Goal: Task Accomplishment & Management: Manage account settings

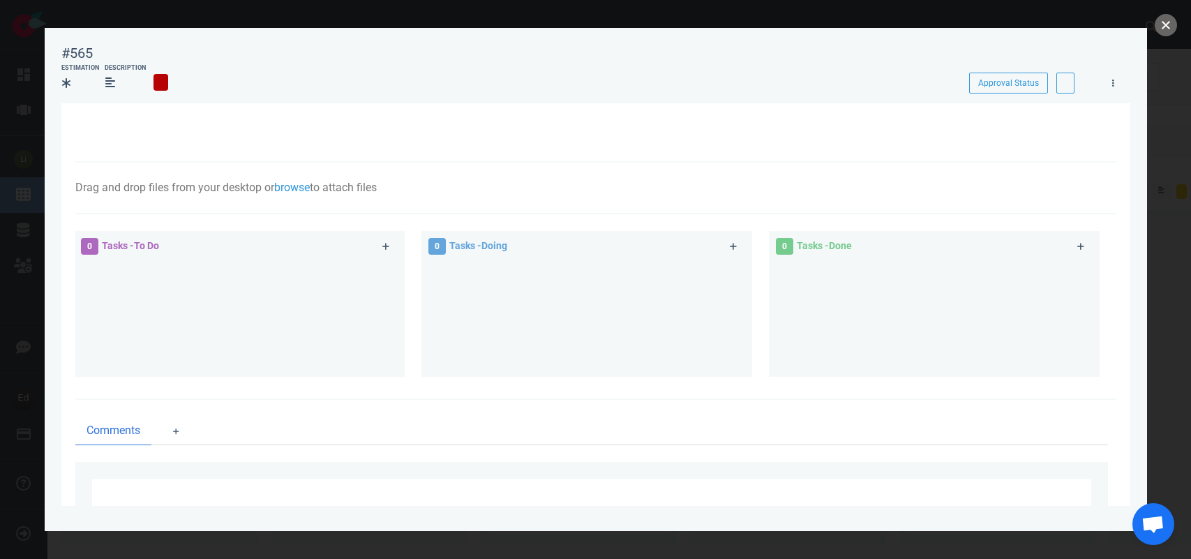
click at [1160, 20] on button "close" at bounding box center [1166, 25] width 22 height 22
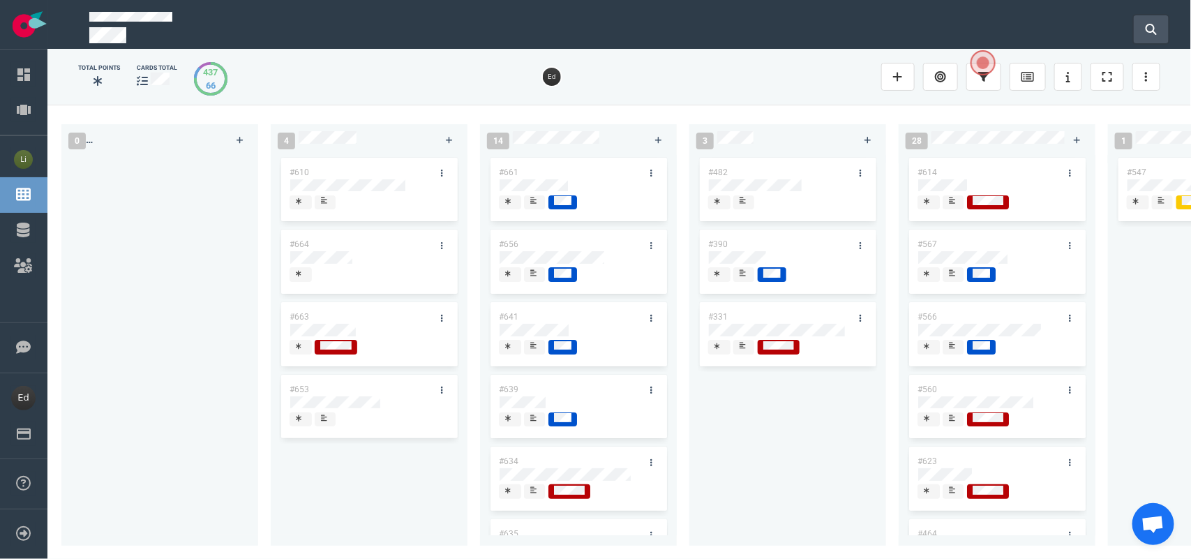
click at [1155, 28] on icon at bounding box center [1151, 29] width 11 height 11
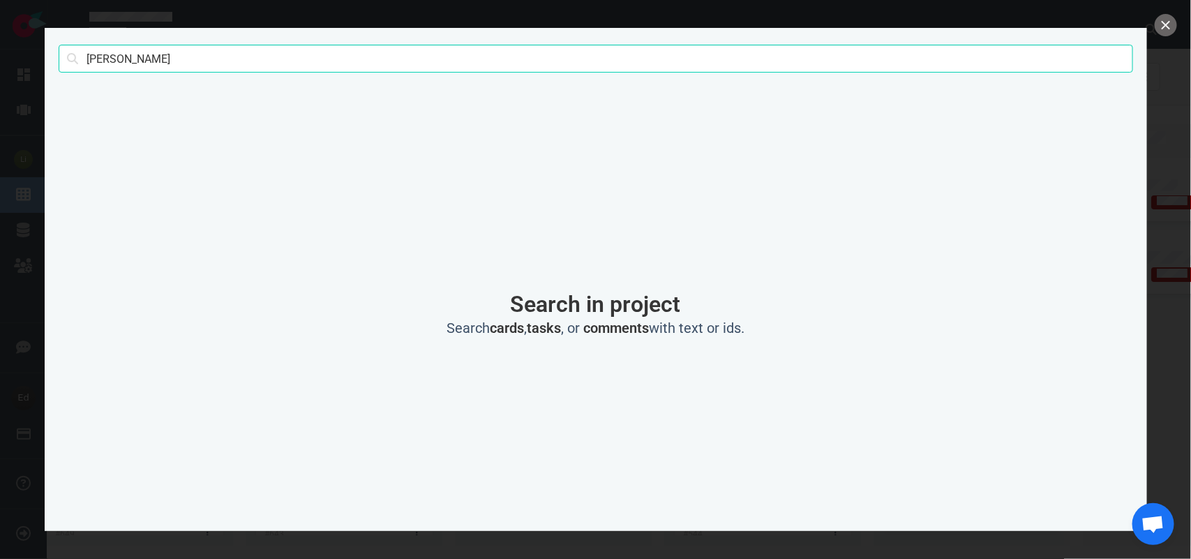
scroll to position [87, 0]
click at [98, 59] on input "[PERSON_NAME]" at bounding box center [596, 59] width 1075 height 28
type input "[PERSON_NAME]"
click button "Search" at bounding box center [0, 0] width 0 height 0
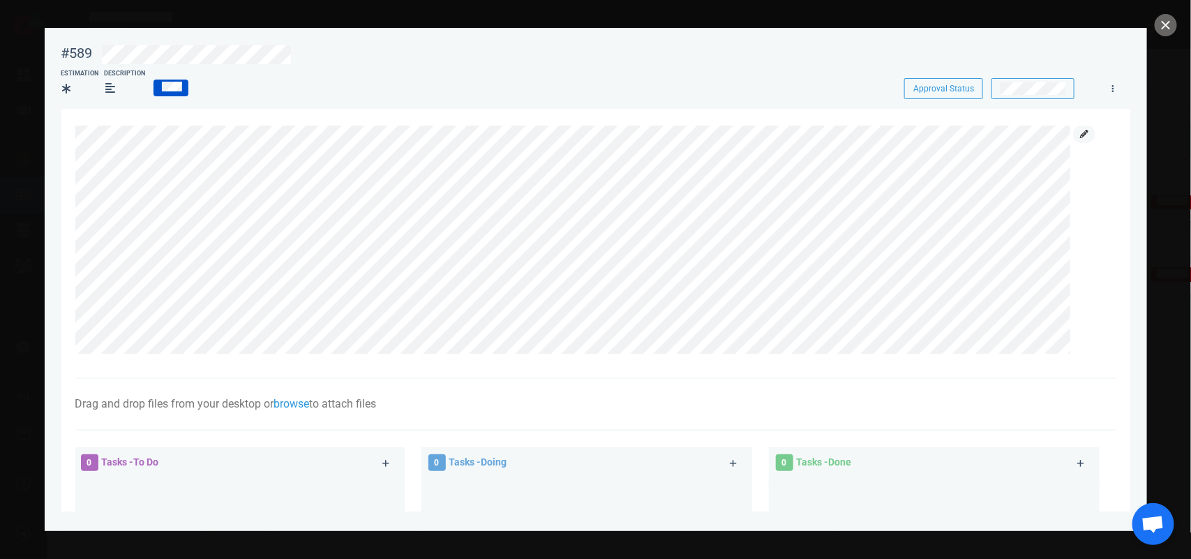
click at [1080, 133] on icon at bounding box center [1084, 134] width 8 height 8
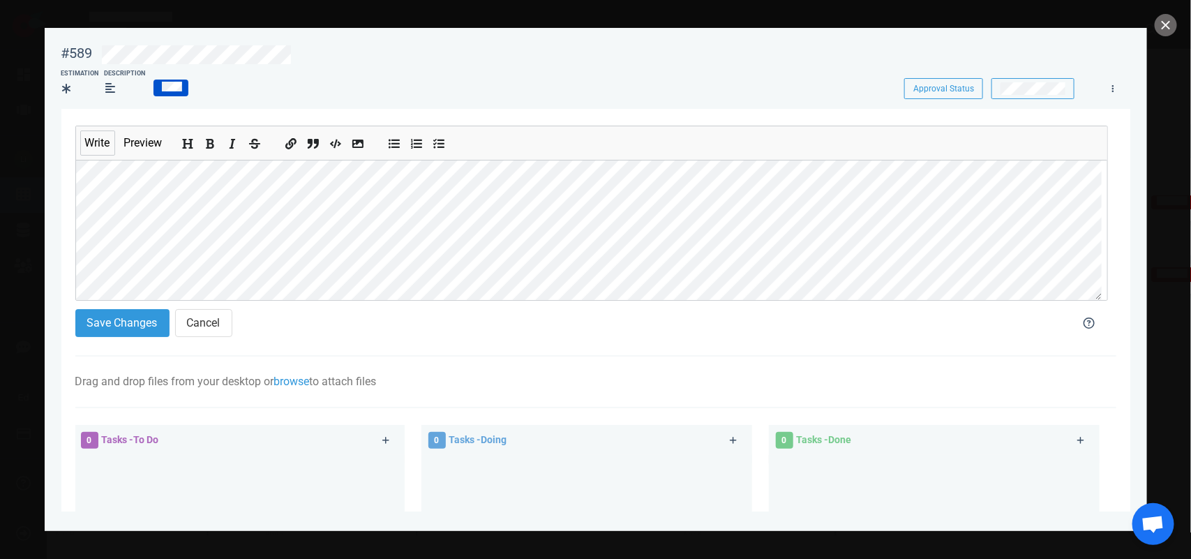
scroll to position [22, 0]
click at [99, 329] on button "Save Changes" at bounding box center [122, 323] width 94 height 28
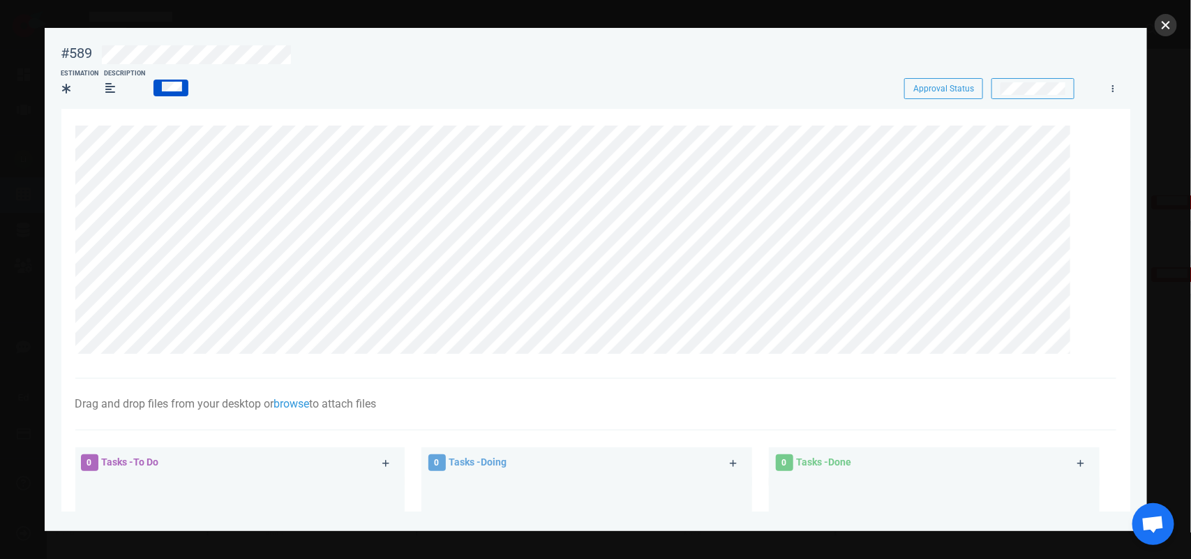
click at [1166, 29] on button "close" at bounding box center [1166, 25] width 22 height 22
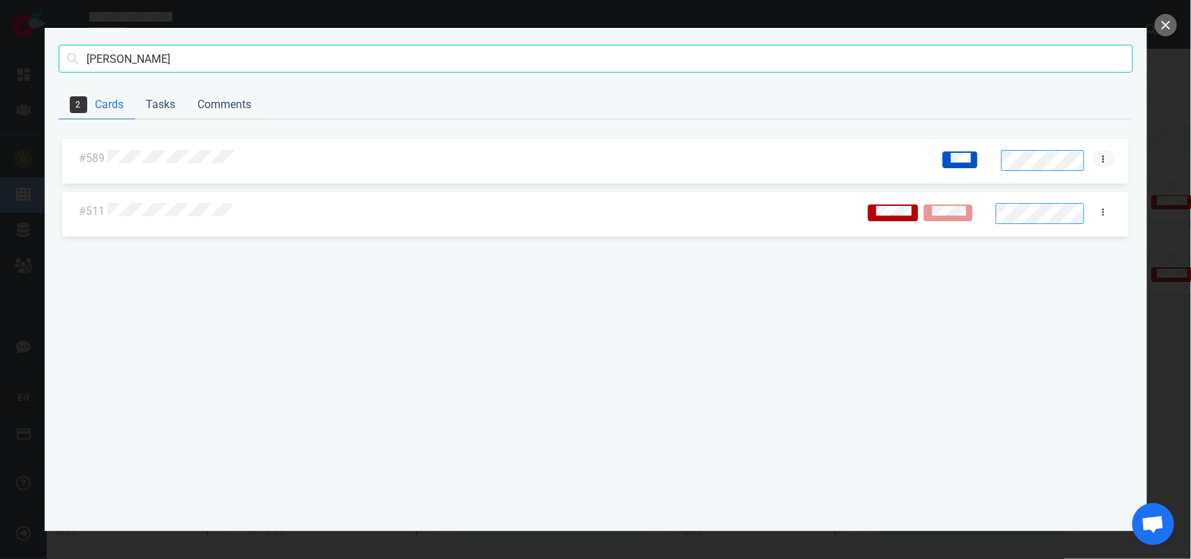
click at [1103, 156] on icon at bounding box center [1104, 158] width 2 height 7
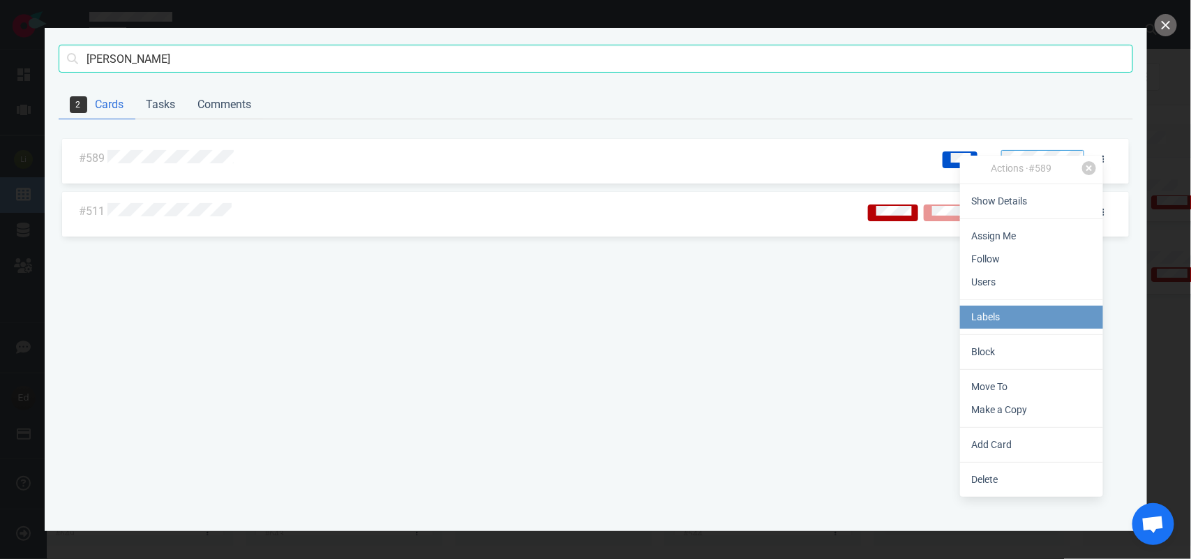
click at [1016, 316] on link "Labels" at bounding box center [1031, 317] width 143 height 23
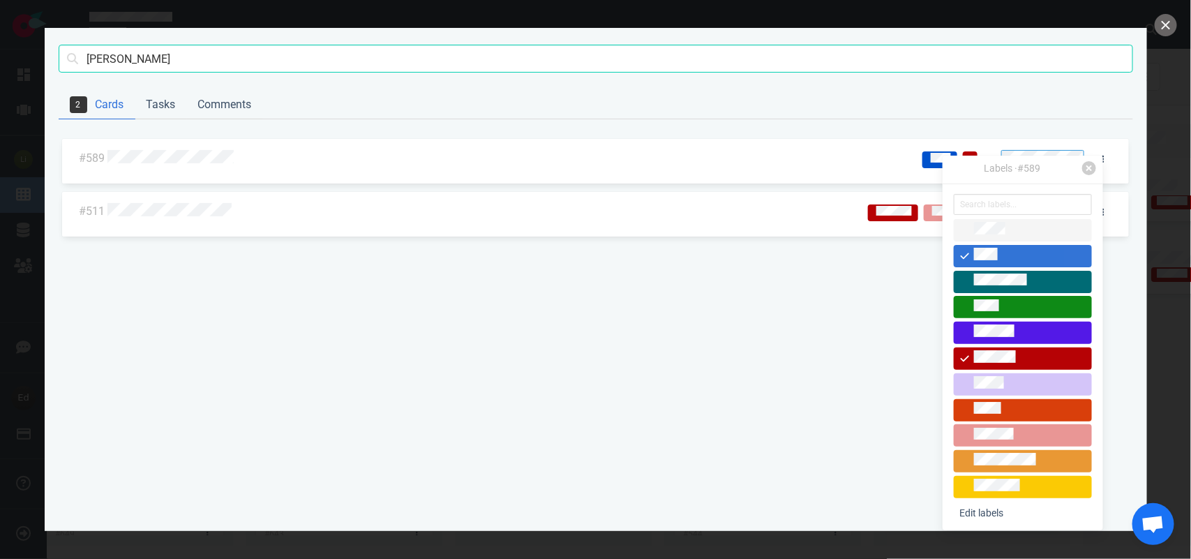
click at [971, 255] on div at bounding box center [1023, 256] width 126 height 17
click at [822, 295] on div "#589 #511" at bounding box center [596, 326] width 1075 height 380
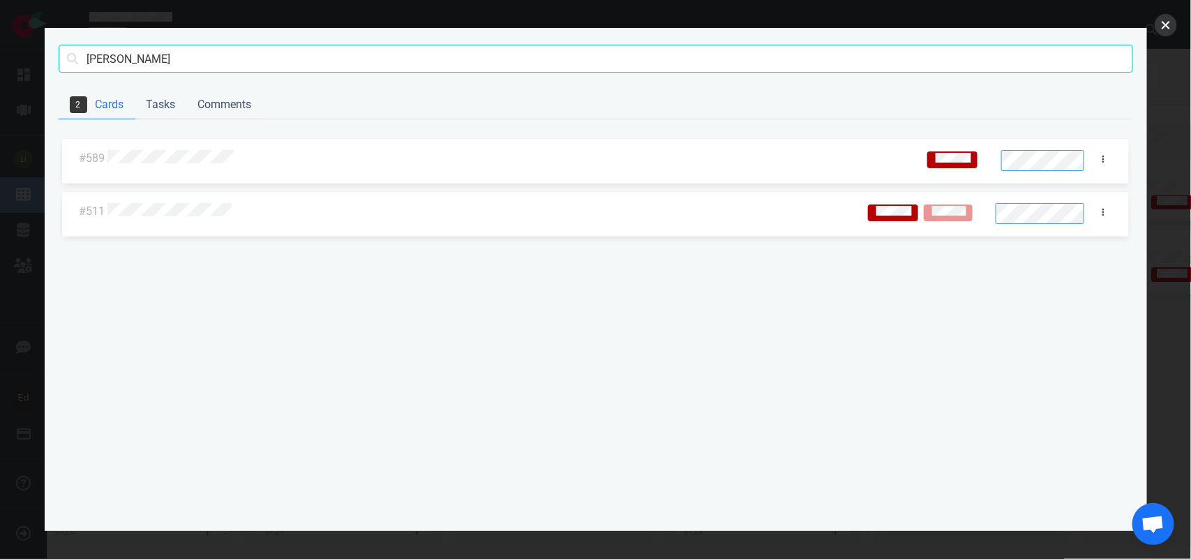
click at [1163, 22] on button "close" at bounding box center [1166, 25] width 22 height 22
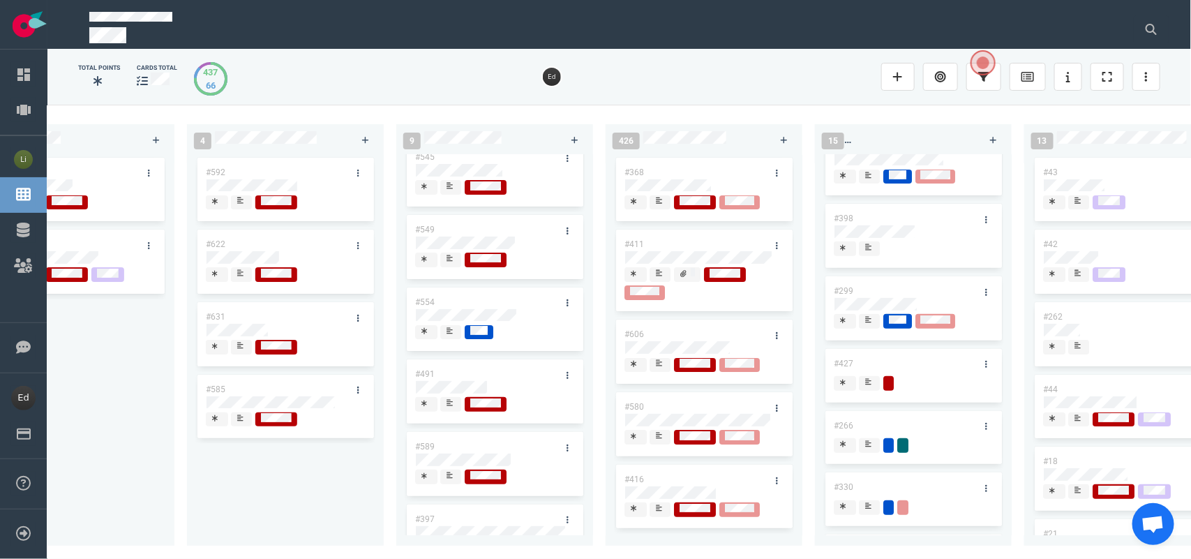
scroll to position [262, 0]
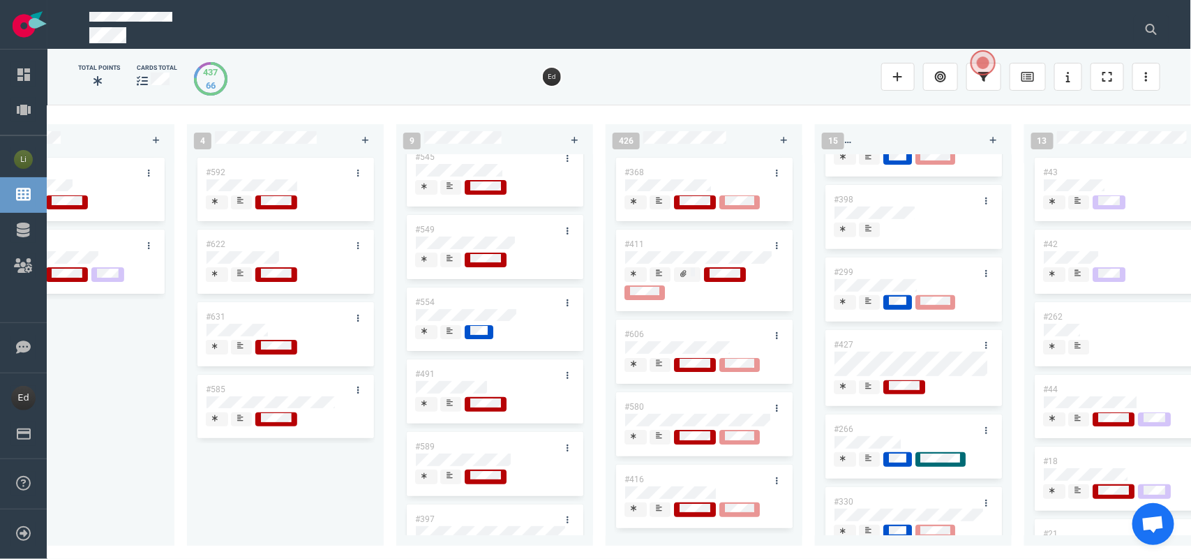
click at [447, 343] on div at bounding box center [494, 334] width 159 height 18
click at [447, 334] on icon at bounding box center [450, 330] width 6 height 7
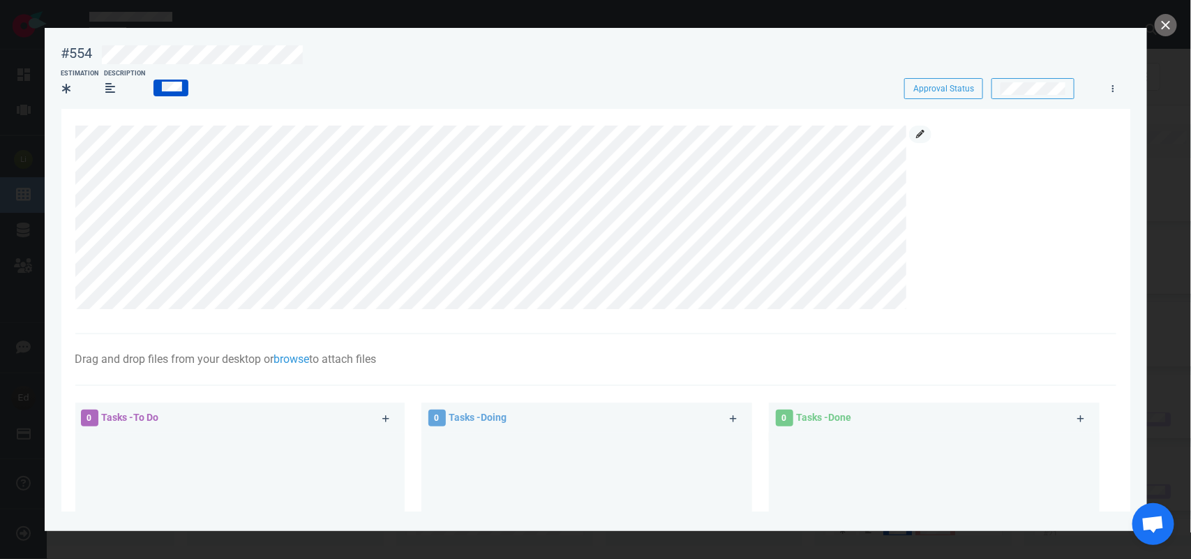
click at [921, 134] on icon at bounding box center [920, 134] width 8 height 8
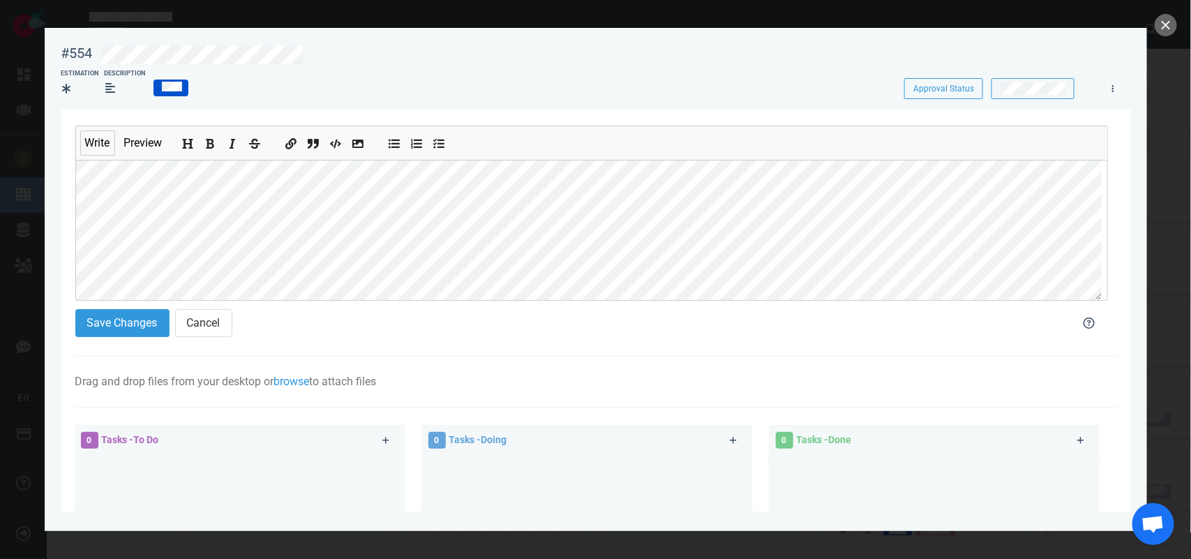
scroll to position [75, 0]
click at [117, 326] on button "Save Changes" at bounding box center [122, 323] width 94 height 28
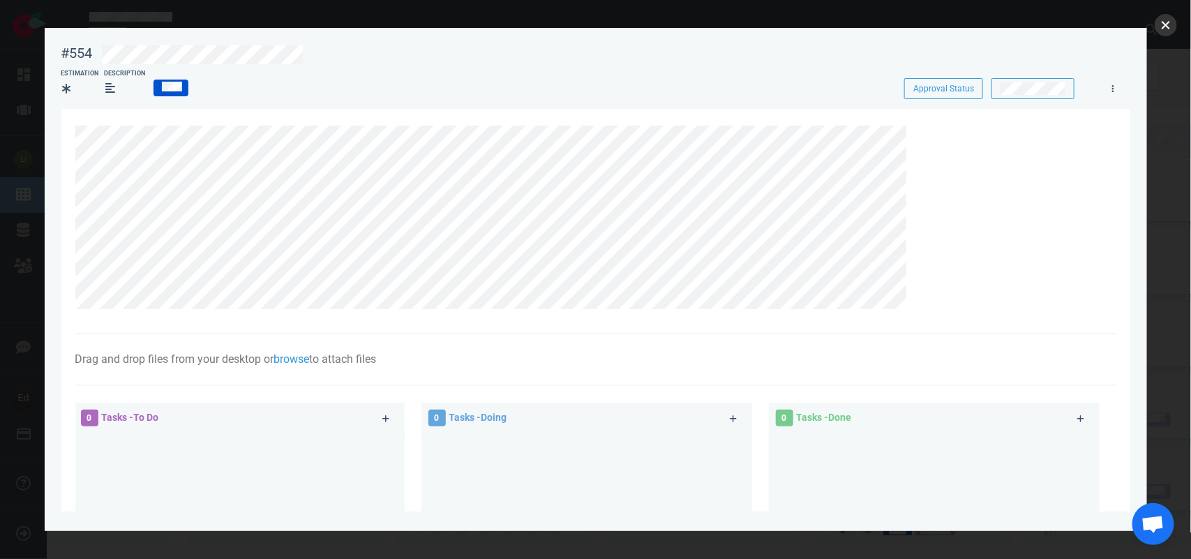
click at [1166, 22] on button "close" at bounding box center [1166, 25] width 22 height 22
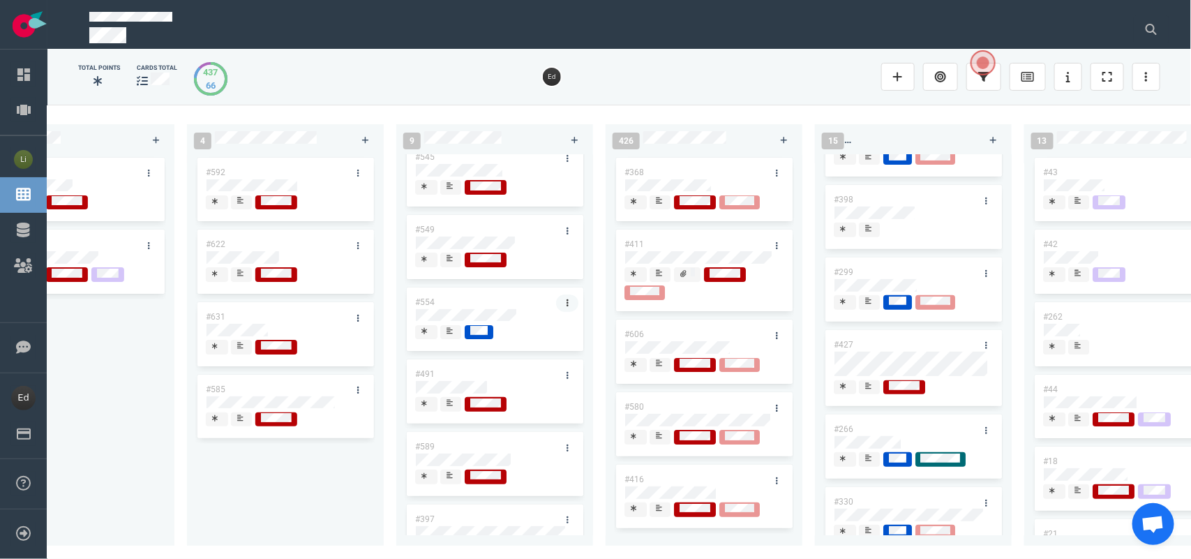
click at [567, 301] on icon at bounding box center [568, 303] width 2 height 8
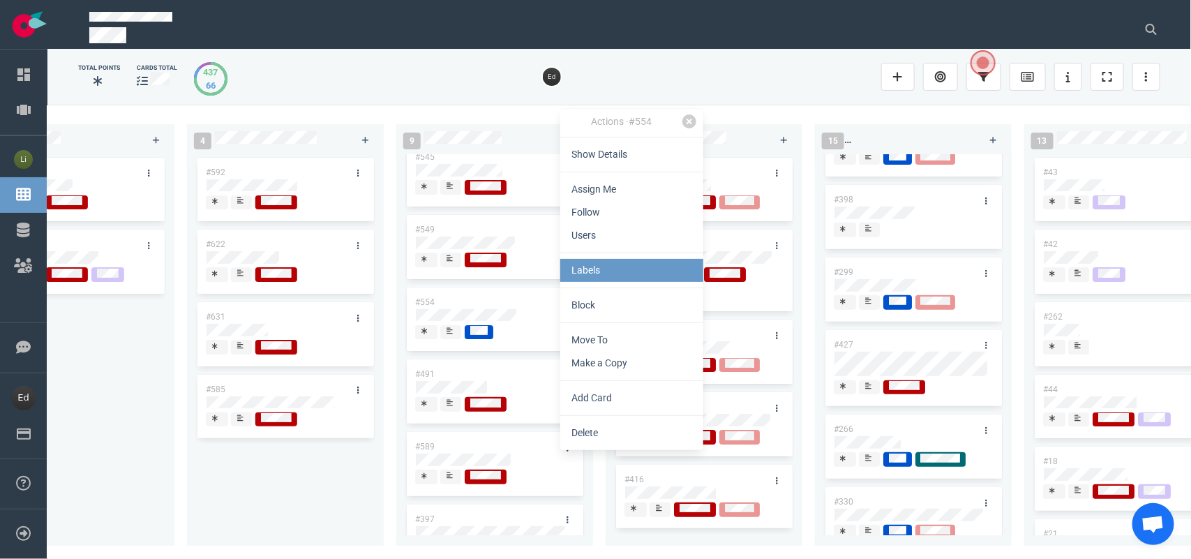
click at [597, 265] on link "Labels" at bounding box center [631, 270] width 143 height 23
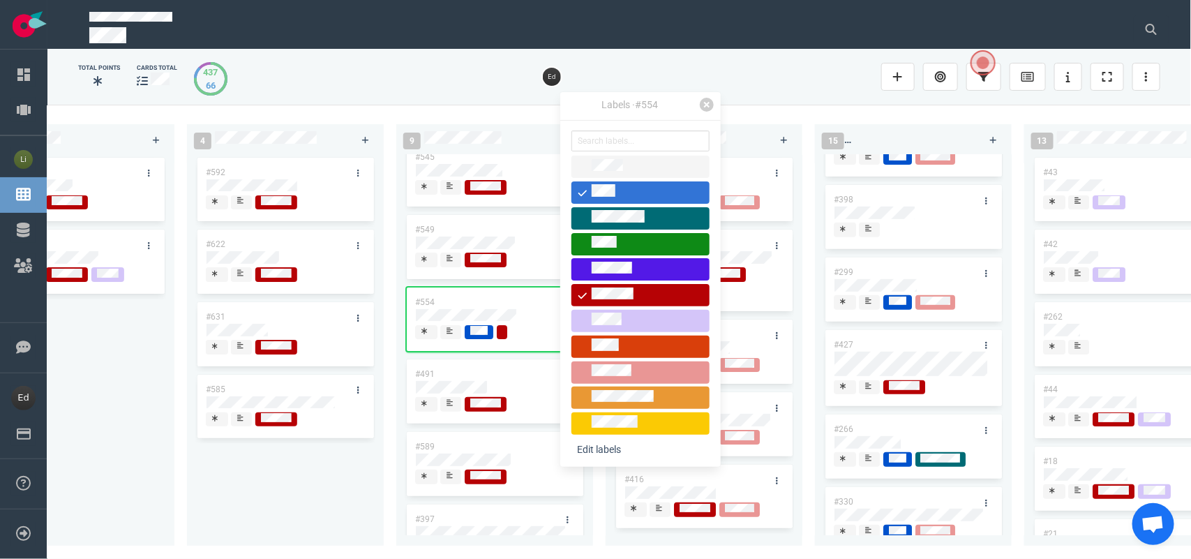
click at [590, 198] on div at bounding box center [641, 192] width 126 height 17
click at [372, 452] on div "#592 #622 #631 #585" at bounding box center [285, 342] width 180 height 375
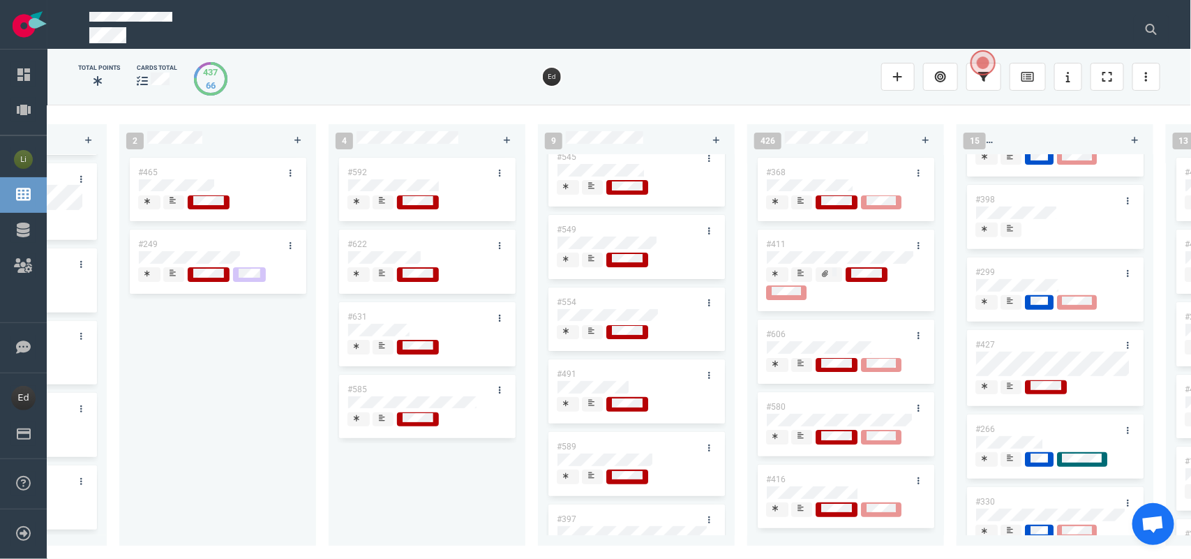
scroll to position [262, 0]
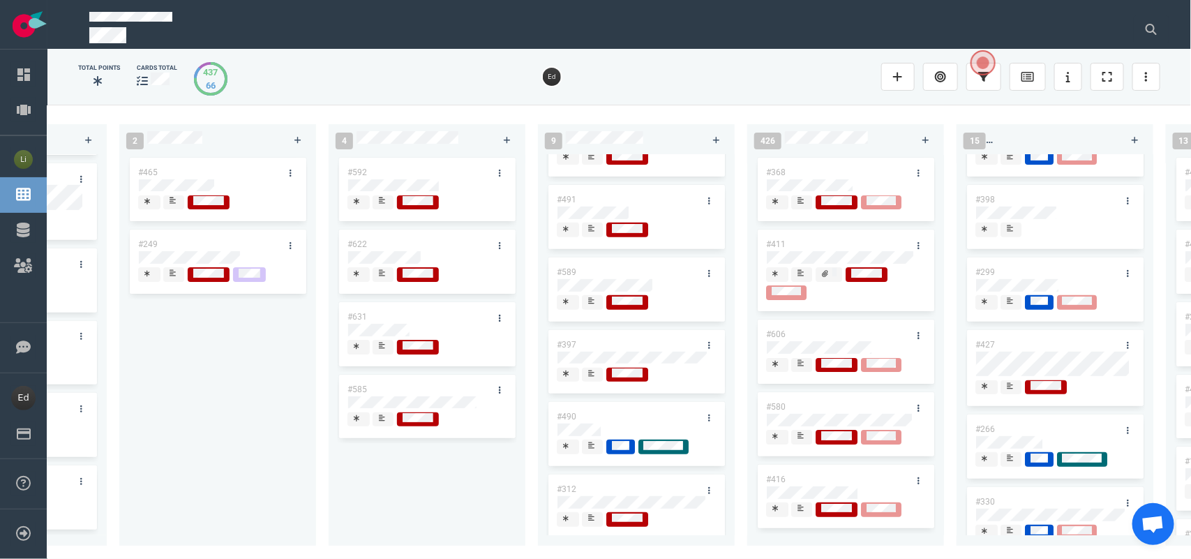
click at [593, 301] on icon at bounding box center [591, 300] width 6 height 7
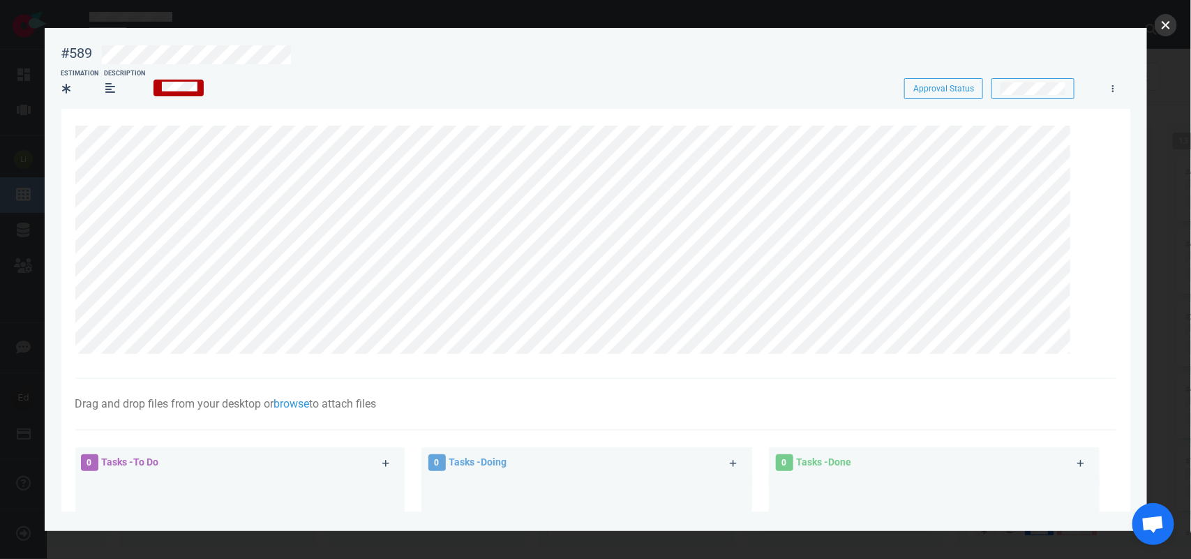
click at [1173, 21] on button "close" at bounding box center [1166, 25] width 22 height 22
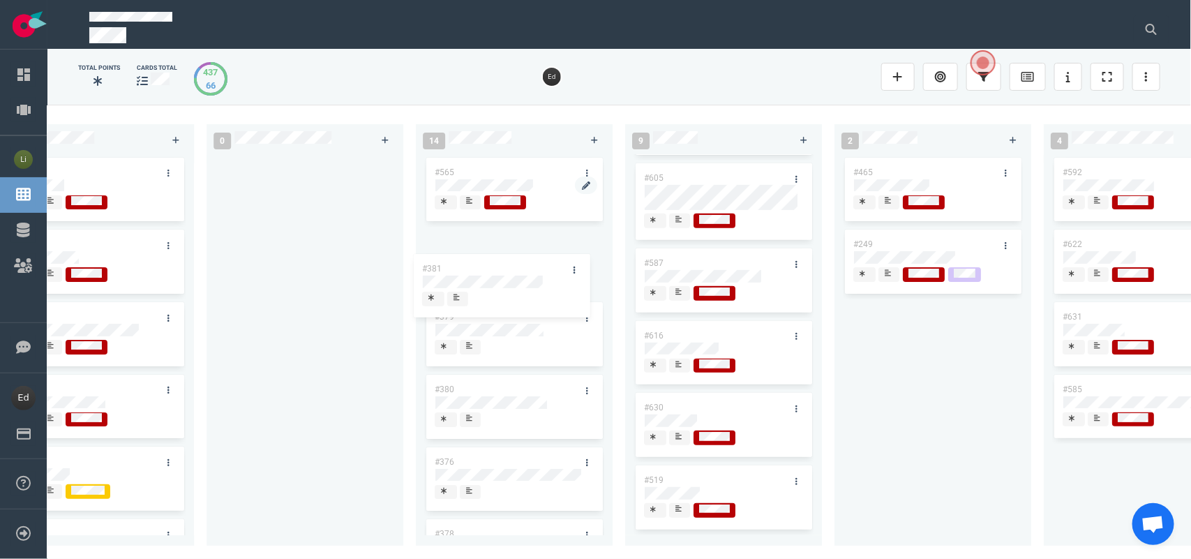
drag, startPoint x: 1055, startPoint y: 314, endPoint x: 476, endPoint y: 265, distance: 581.4
click at [476, 265] on div "0 4 #610 #664 #663 #653 14 #661 #656 #641 #639 #634 #635 #608 #611 #602 3 #482 …" at bounding box center [619, 332] width 1144 height 454
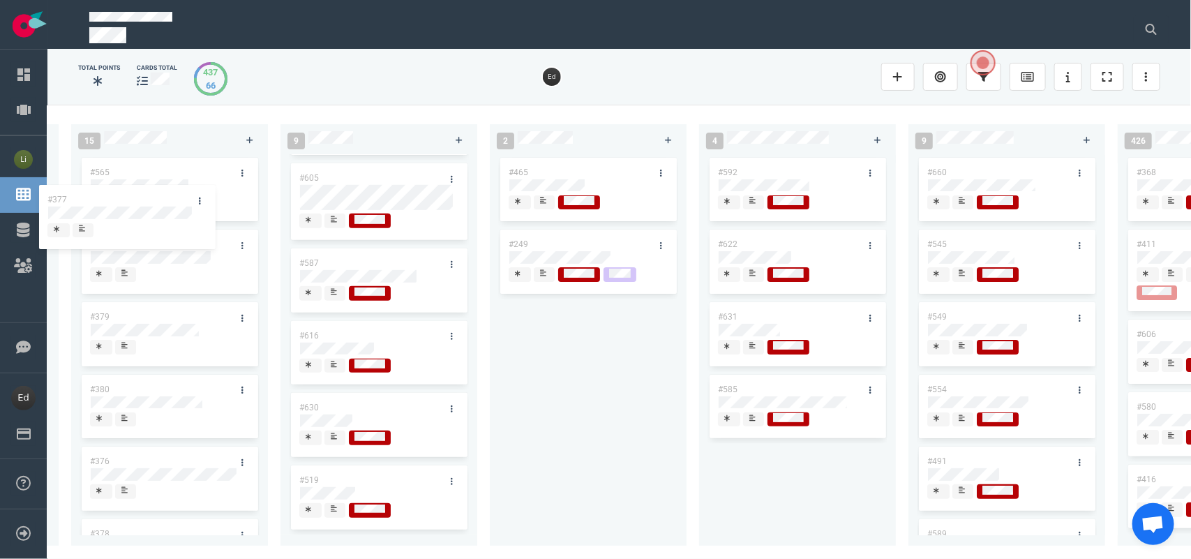
scroll to position [0, 2007]
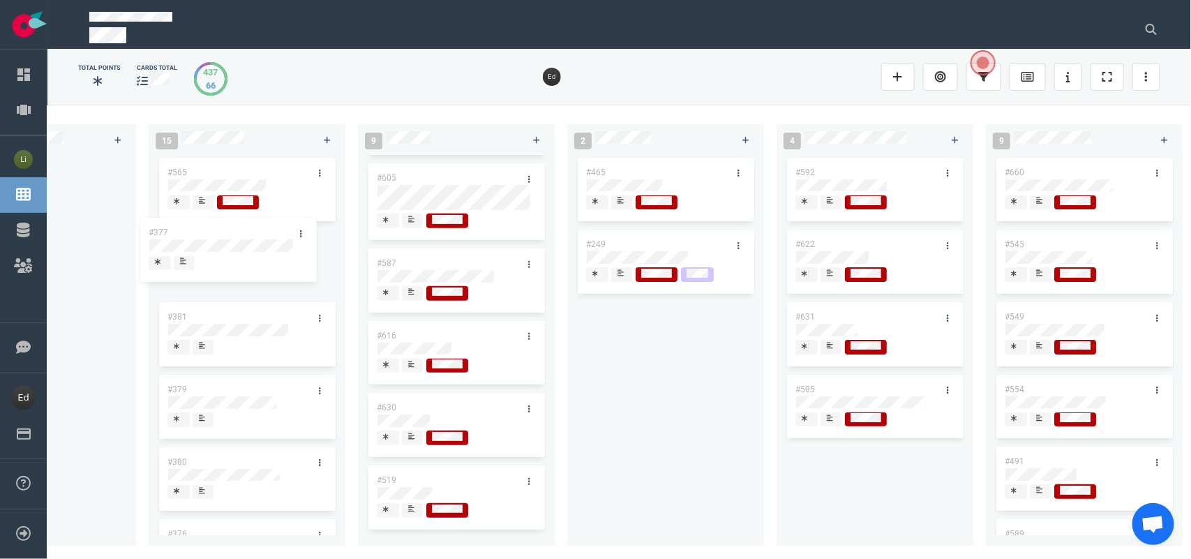
drag, startPoint x: 1101, startPoint y: 246, endPoint x: 248, endPoint y: 234, distance: 853.0
click at [248, 234] on div "0 4 #610 #664 #663 #653 14 #661 #656 #641 #639 #634 #635 #608 #611 #602 3 #482 …" at bounding box center [619, 332] width 1144 height 454
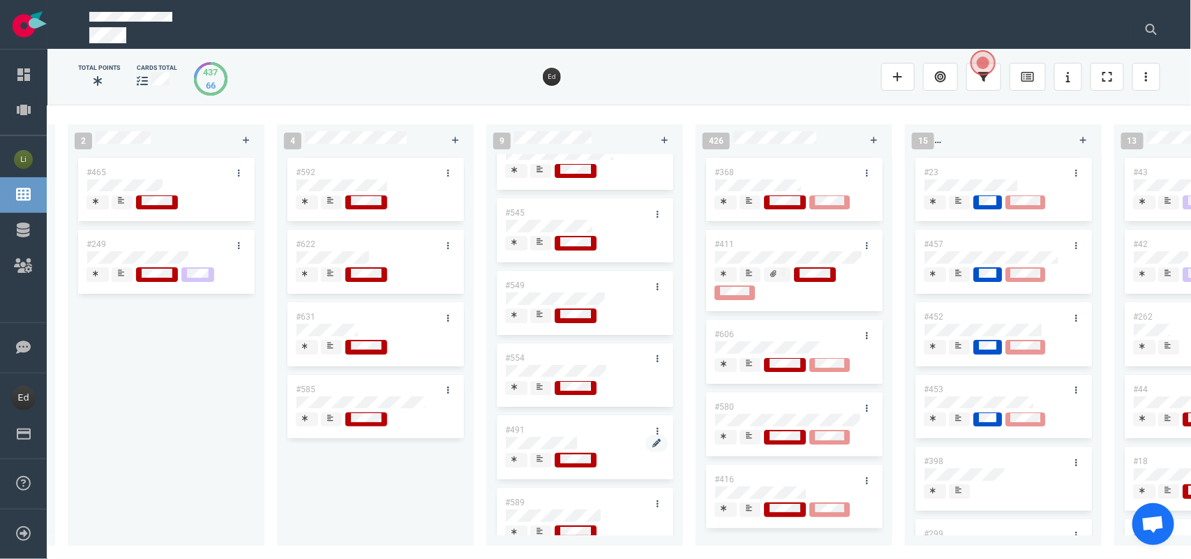
scroll to position [174, 0]
click at [544, 244] on div at bounding box center [541, 244] width 8 height 11
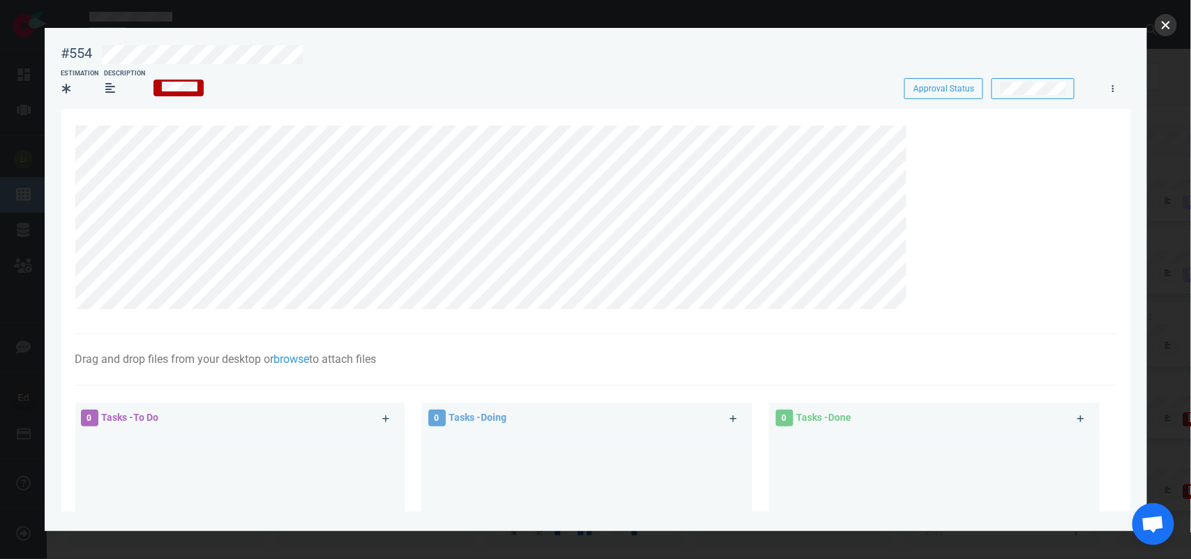
click at [1177, 20] on button "close" at bounding box center [1166, 25] width 22 height 22
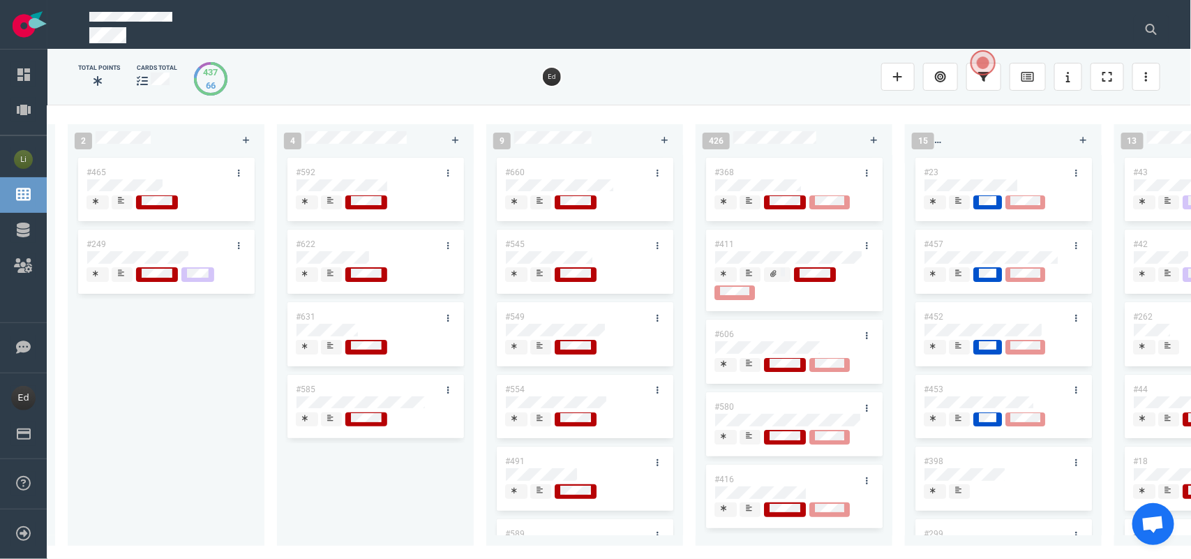
scroll to position [174, 0]
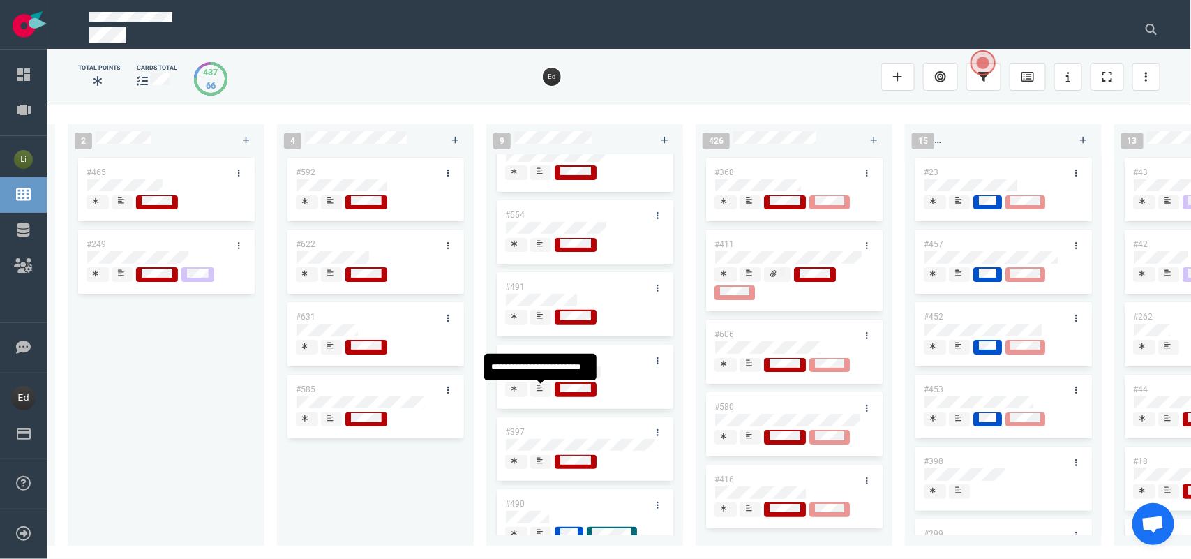
click at [545, 395] on div at bounding box center [541, 389] width 10 height 15
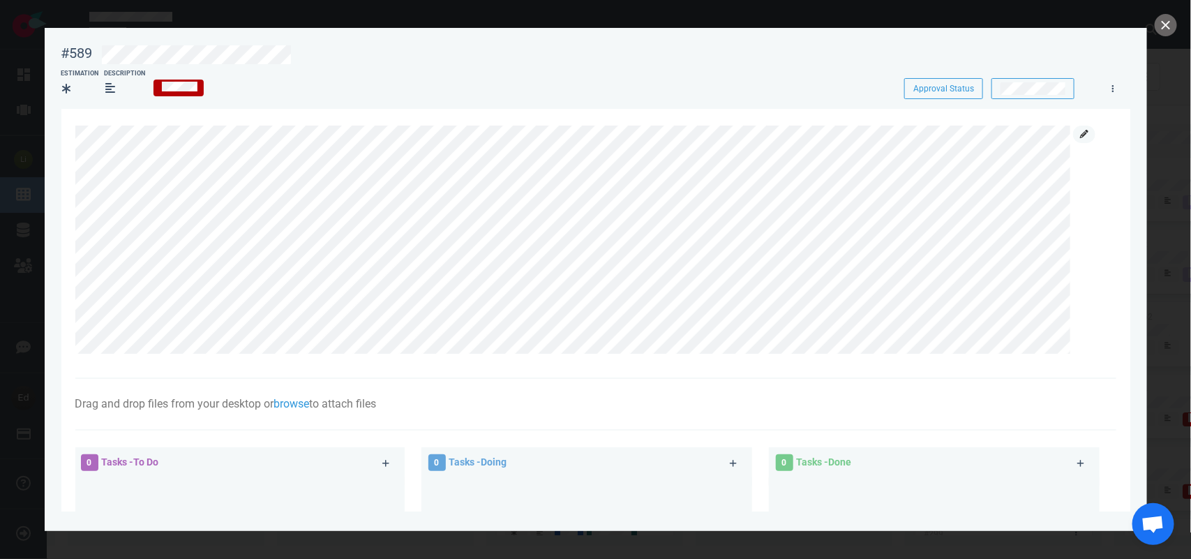
click at [1080, 136] on icon at bounding box center [1084, 134] width 8 height 8
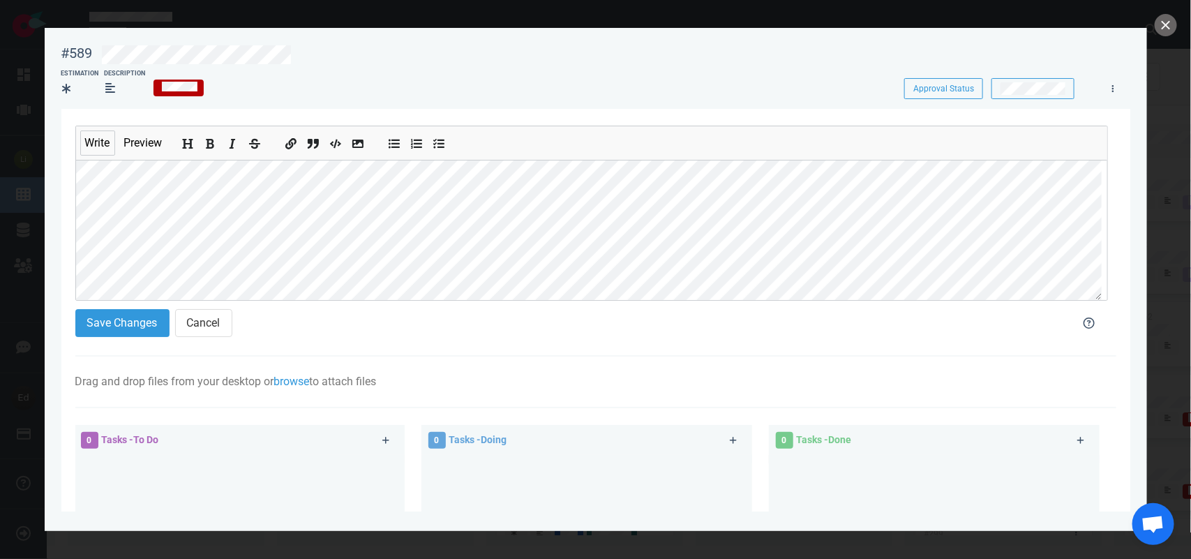
scroll to position [87, 0]
click at [126, 325] on button "Save Changes" at bounding box center [122, 323] width 94 height 28
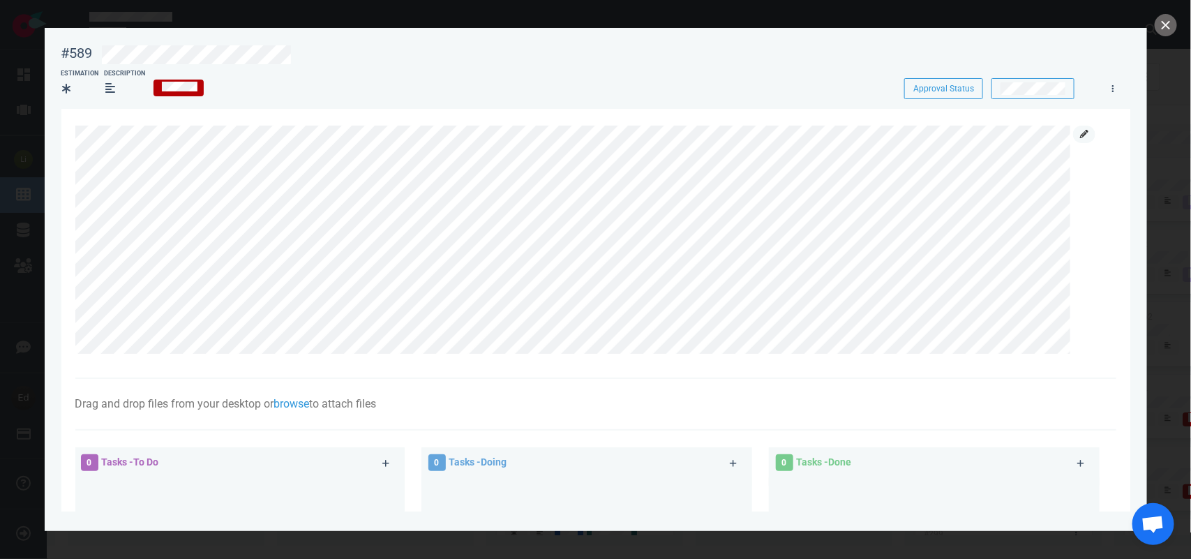
click at [1085, 134] on icon at bounding box center [1084, 134] width 8 height 8
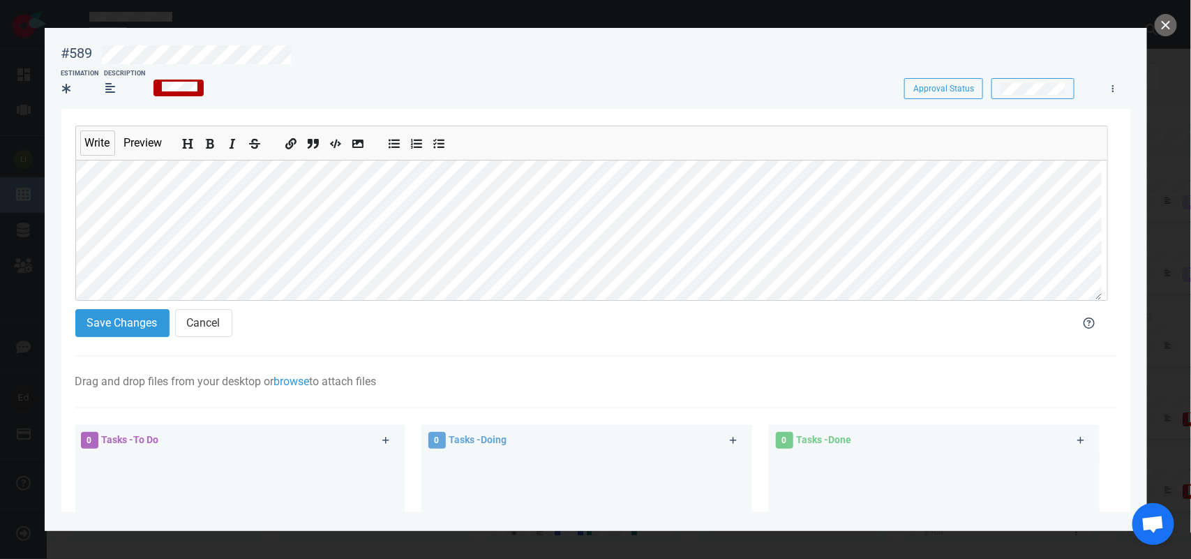
scroll to position [109, 0]
click at [127, 318] on button "Save Changes" at bounding box center [122, 323] width 94 height 28
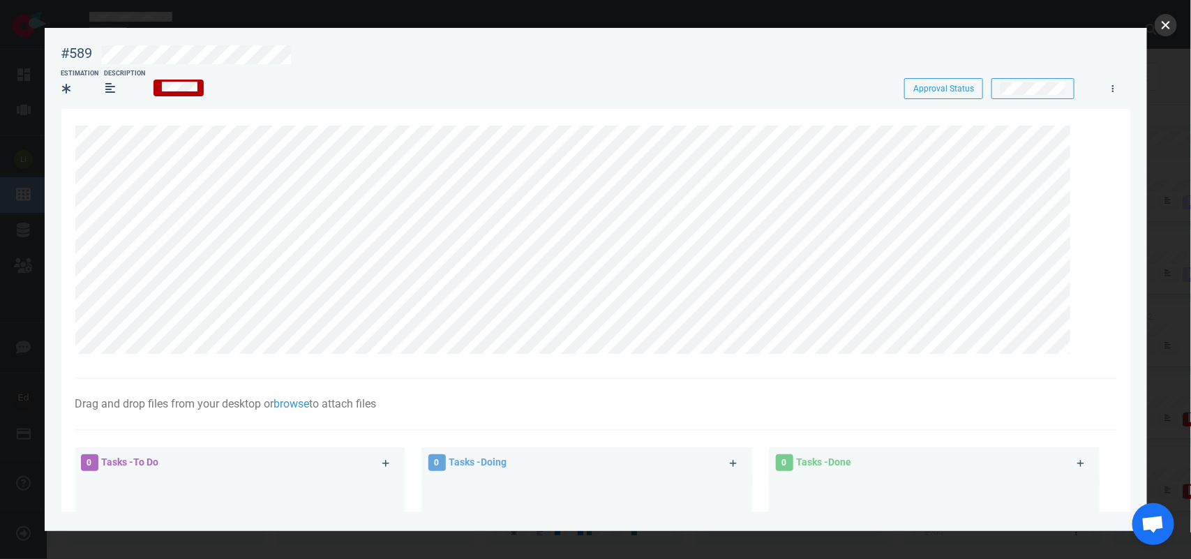
click at [1160, 26] on button "close" at bounding box center [1166, 25] width 22 height 22
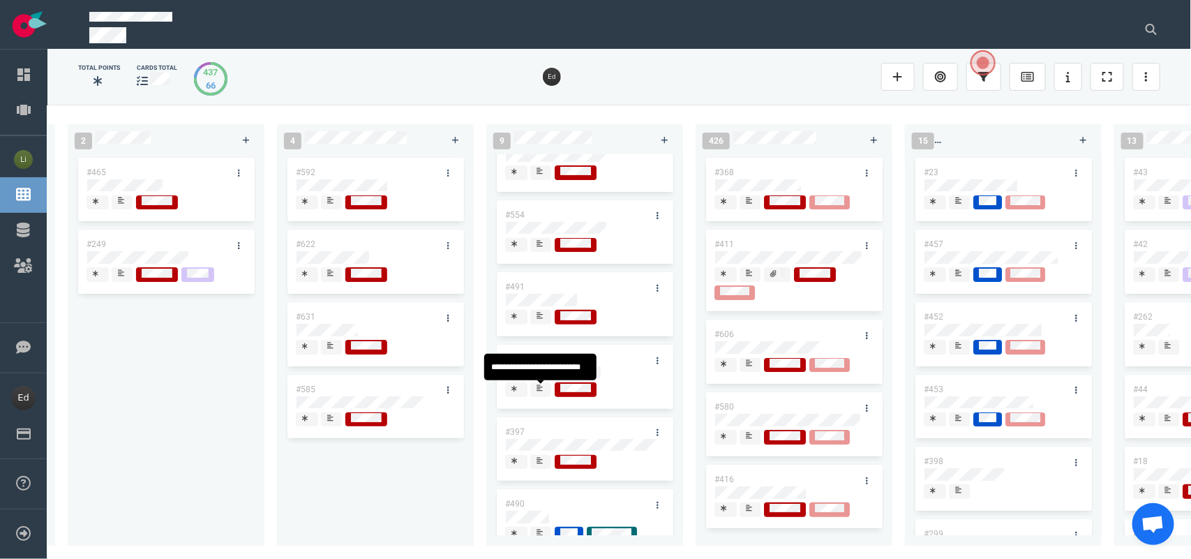
click at [541, 392] on icon at bounding box center [540, 388] width 6 height 6
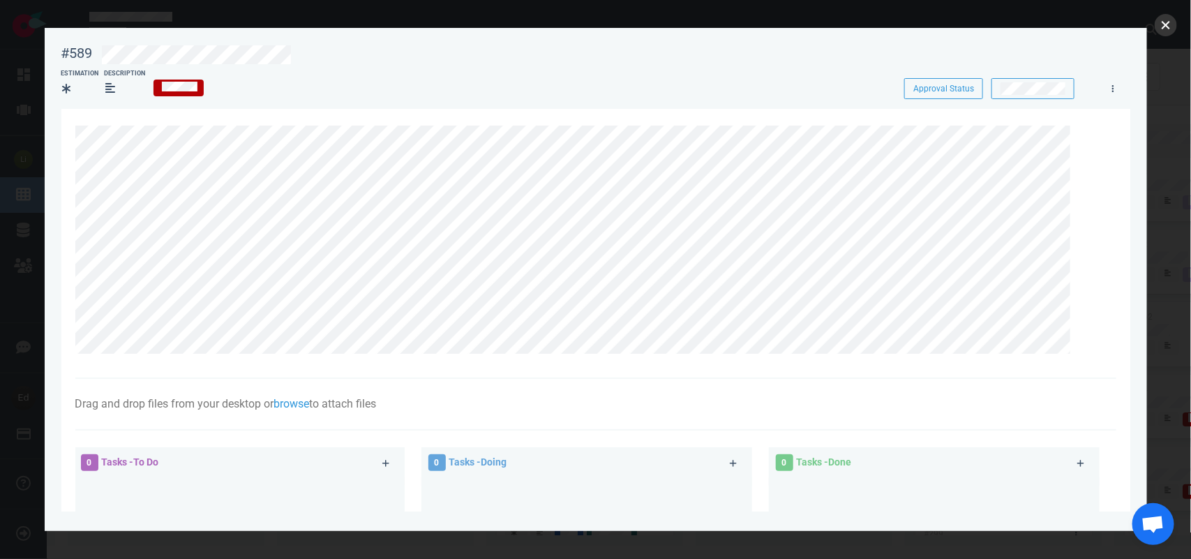
click at [1161, 23] on button "close" at bounding box center [1166, 25] width 22 height 22
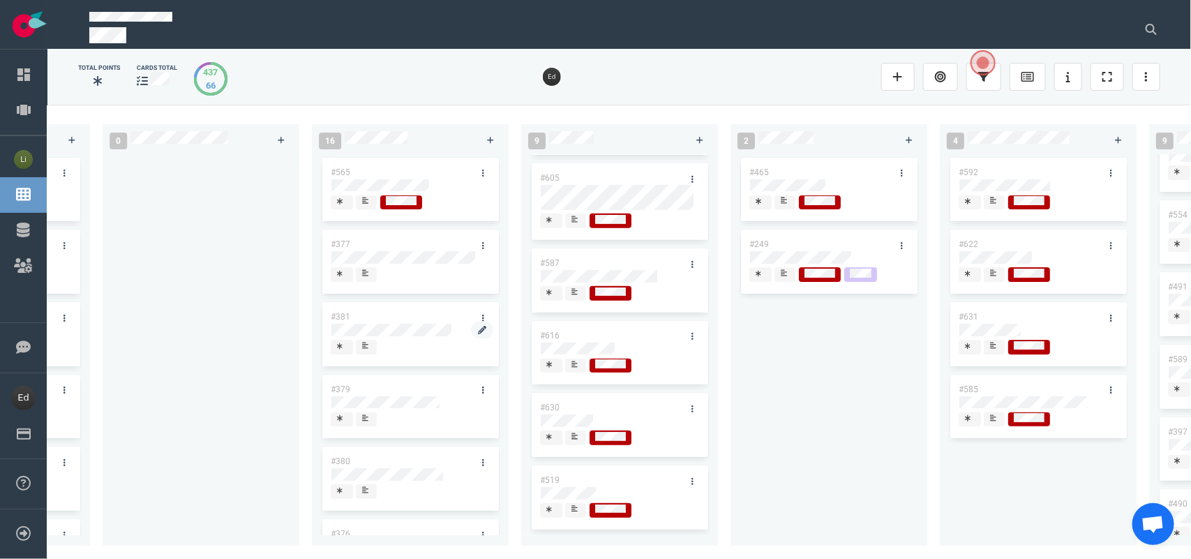
scroll to position [0, 1837]
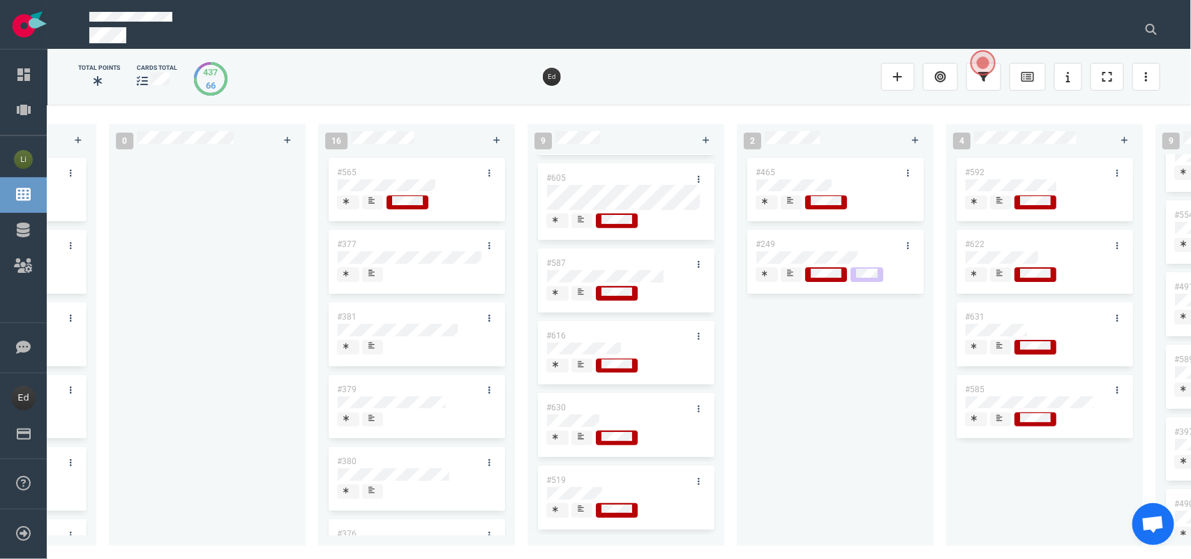
click at [372, 210] on div at bounding box center [416, 204] width 159 height 18
click at [371, 204] on icon at bounding box center [372, 201] width 6 height 6
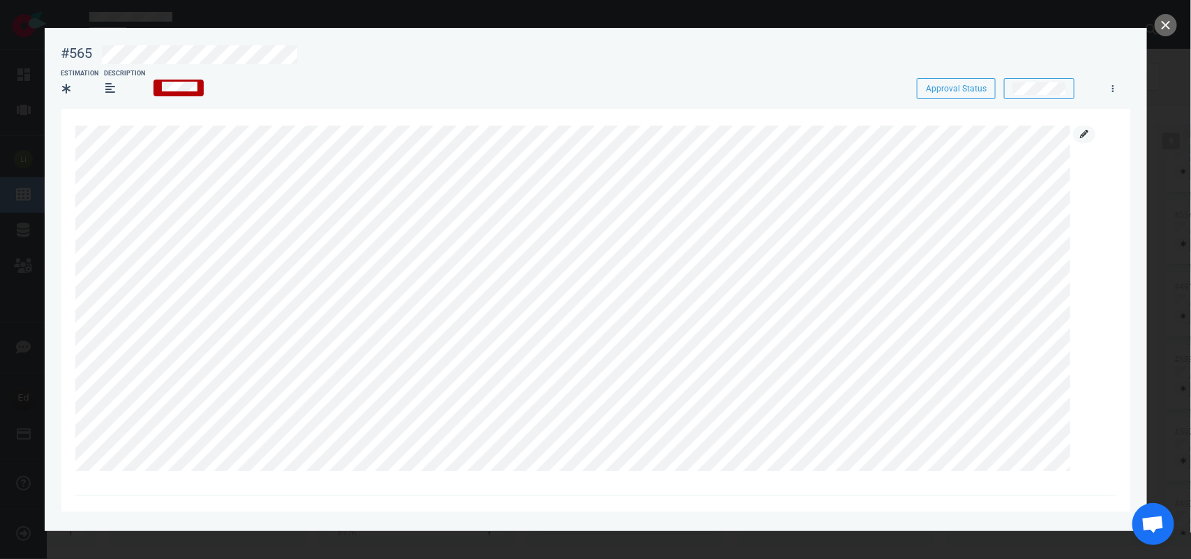
click at [1079, 136] on link at bounding box center [1084, 134] width 22 height 17
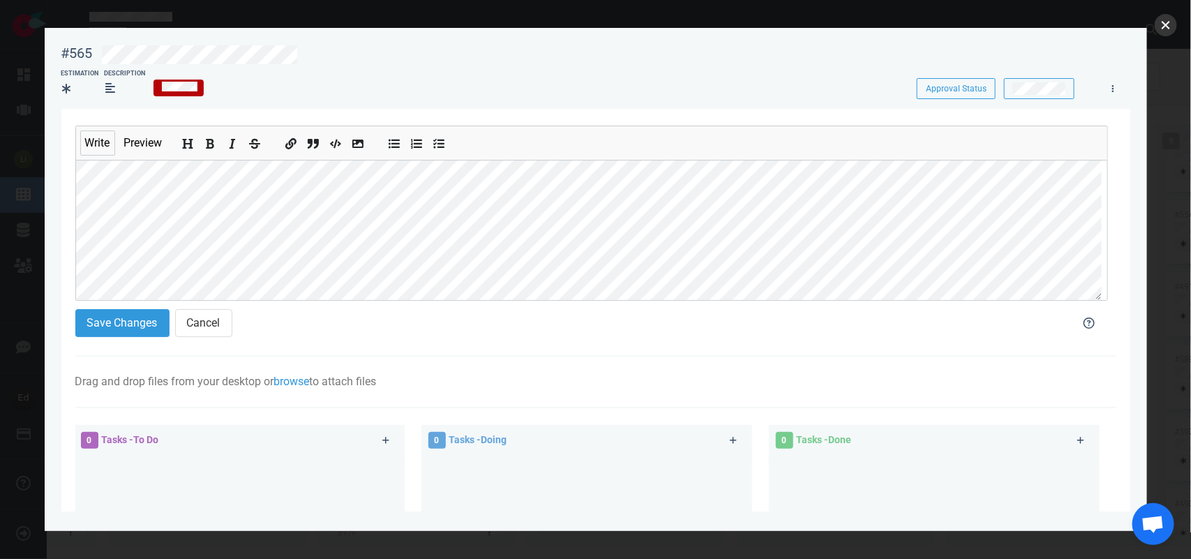
click at [1177, 23] on button "close" at bounding box center [1166, 25] width 22 height 22
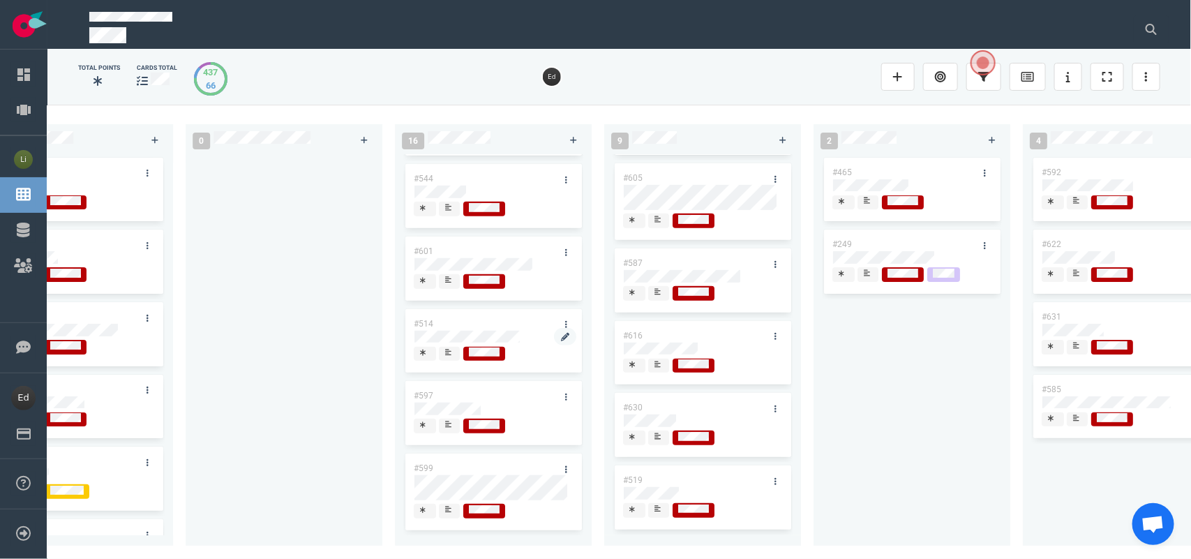
scroll to position [523, 0]
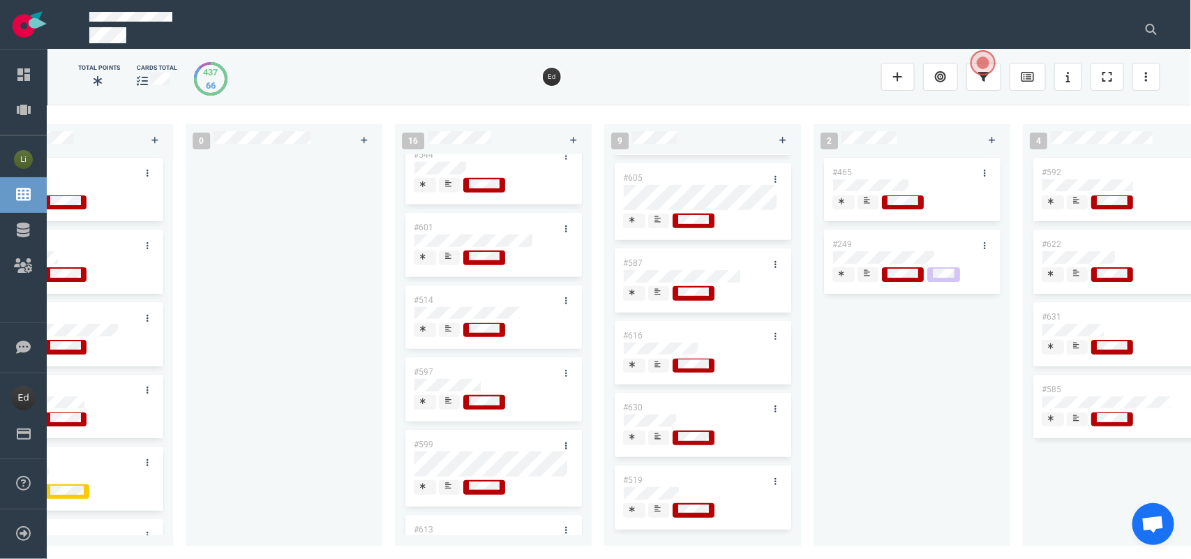
click at [449, 336] on div at bounding box center [449, 335] width 8 height 2
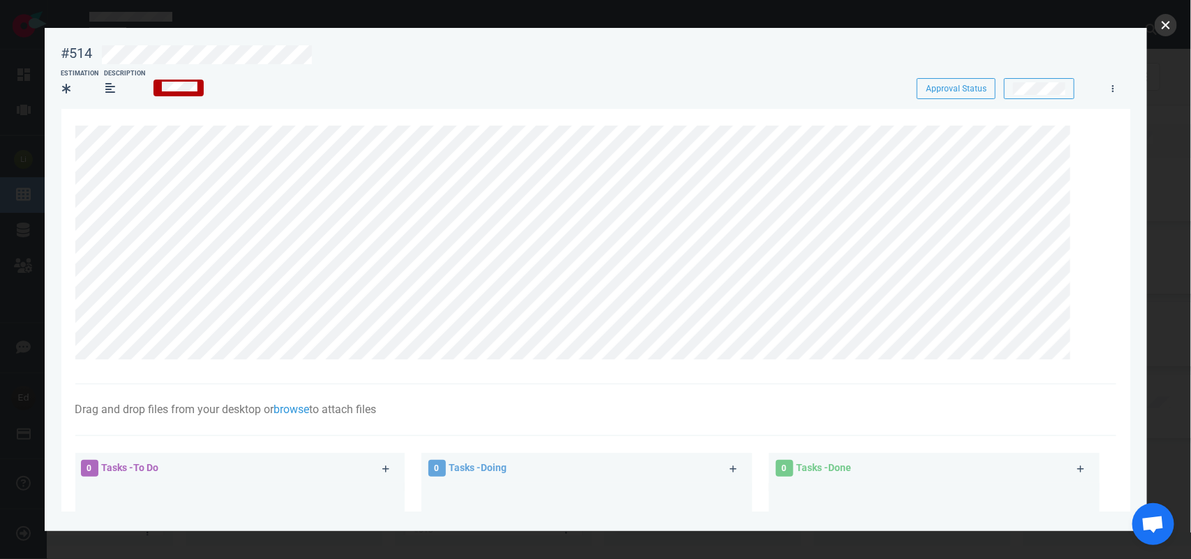
click at [1166, 17] on button "close" at bounding box center [1166, 25] width 22 height 22
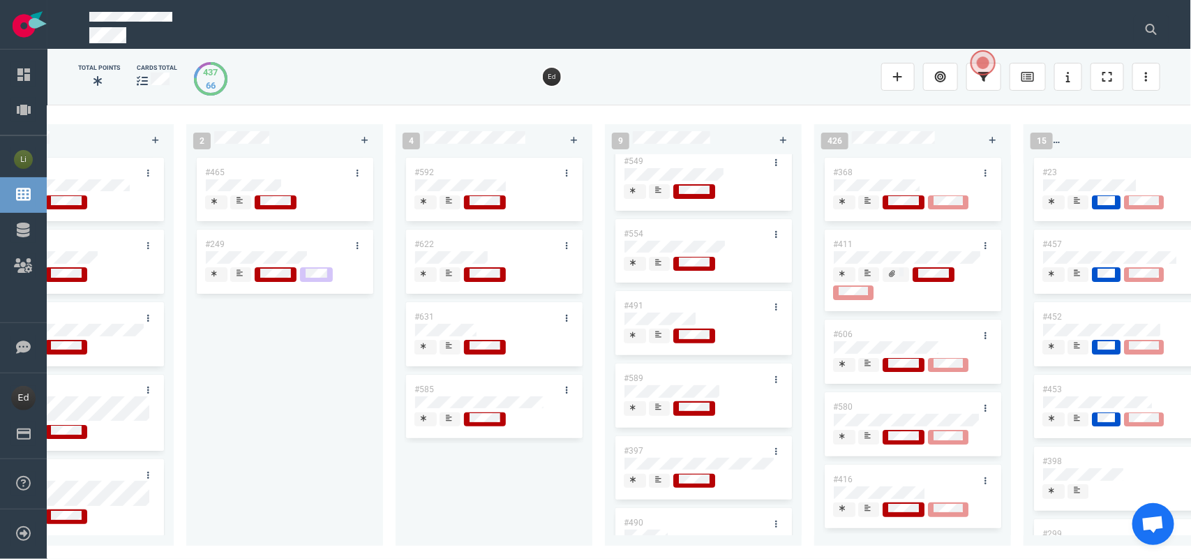
scroll to position [174, 0]
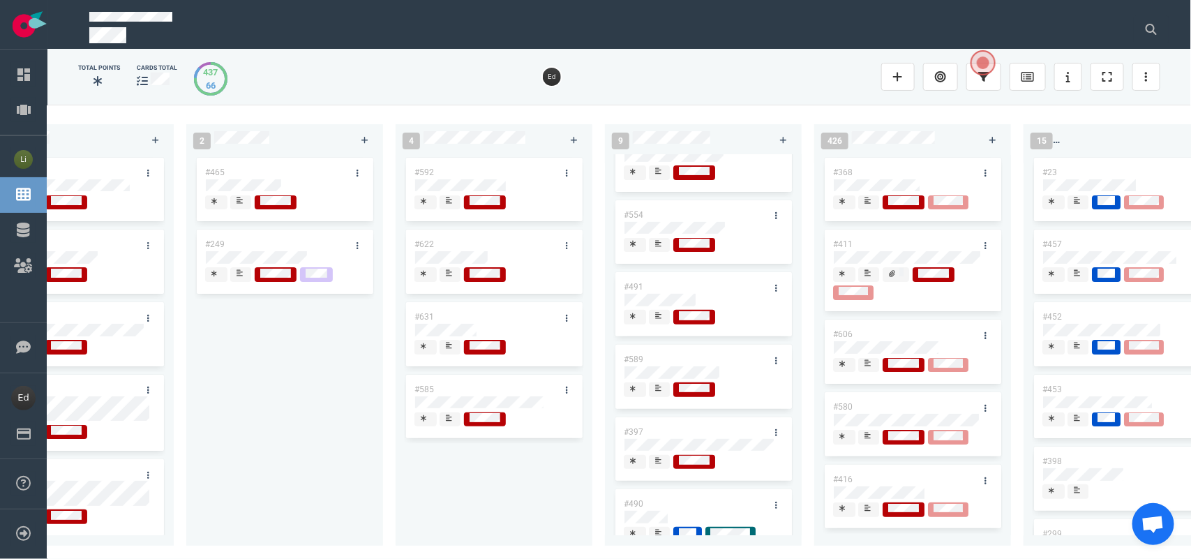
click at [660, 394] on div at bounding box center [659, 388] width 8 height 11
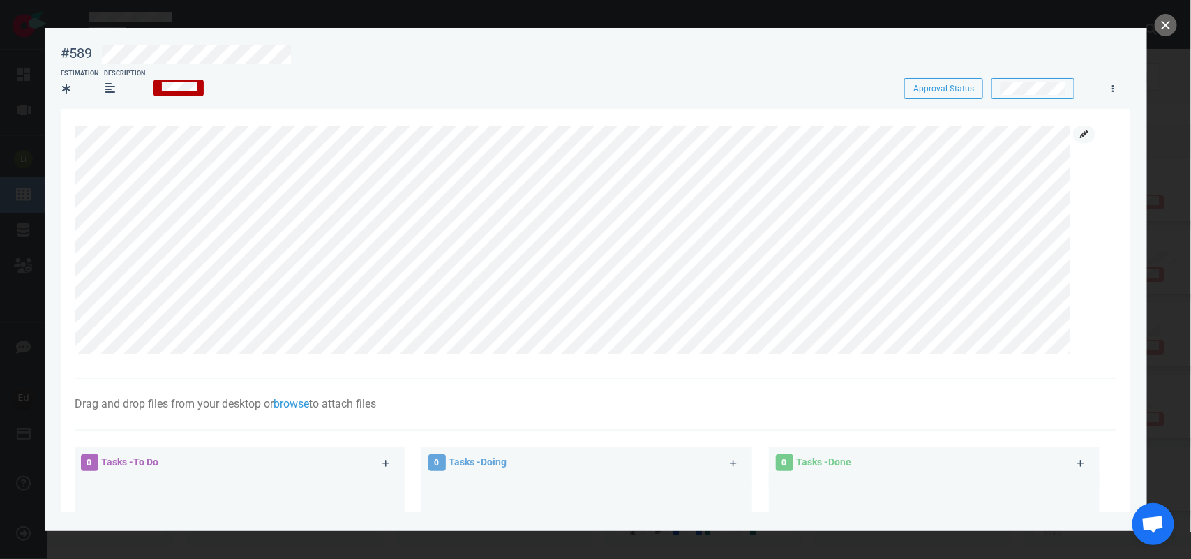
click at [1076, 134] on link at bounding box center [1084, 134] width 22 height 17
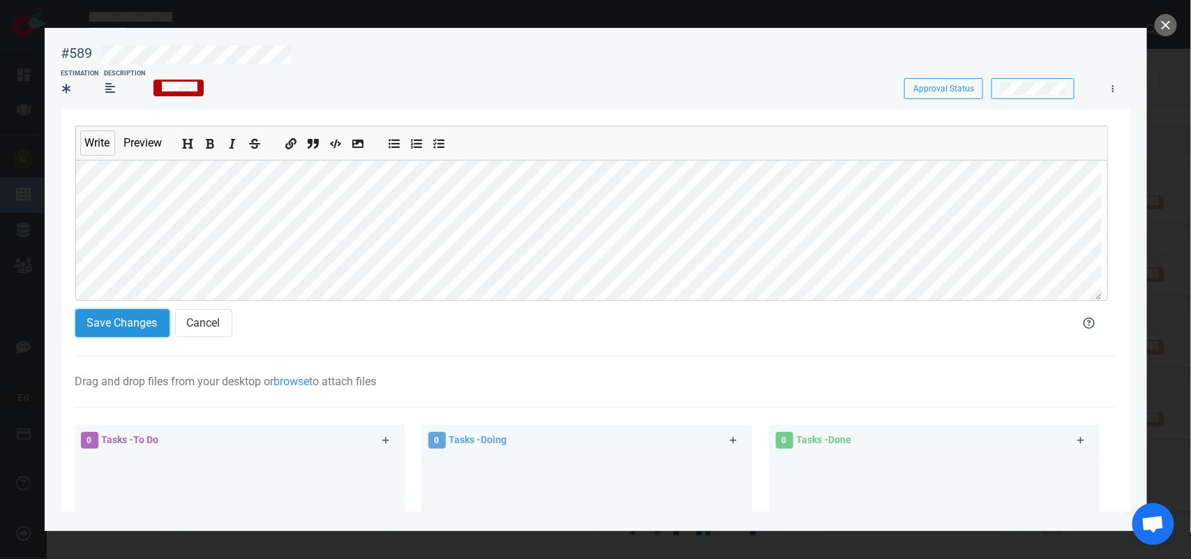
click at [133, 318] on button "Save Changes" at bounding box center [122, 323] width 94 height 28
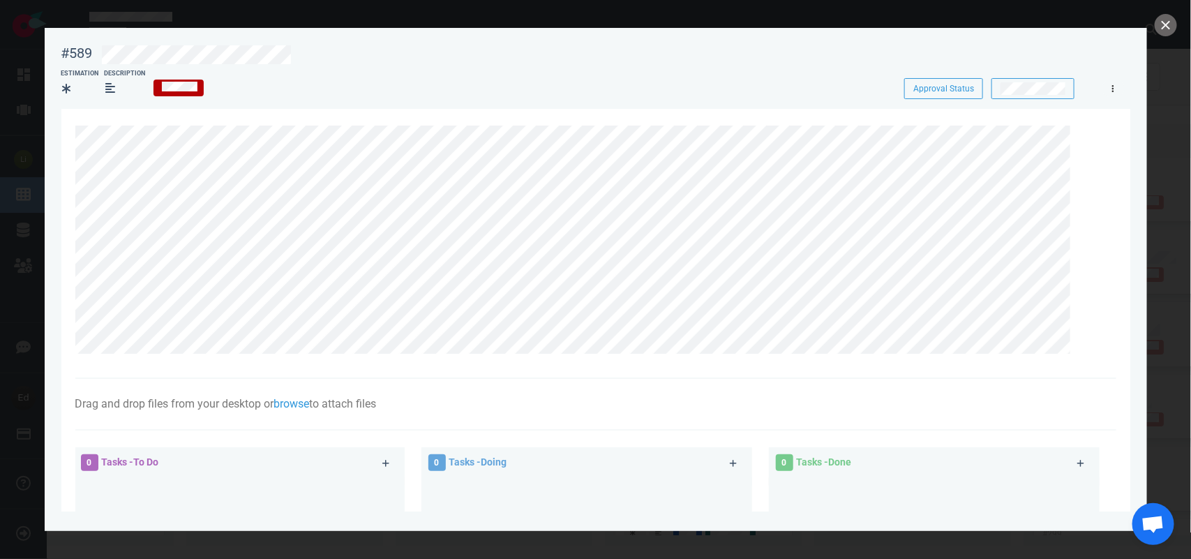
click at [1105, 87] on link at bounding box center [1114, 88] width 22 height 17
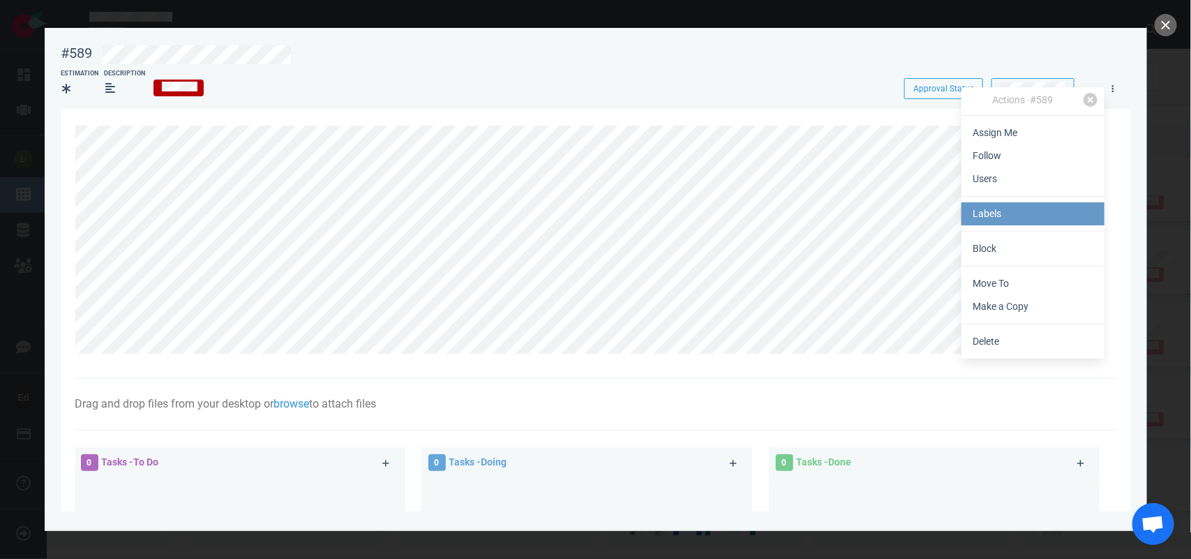
click at [1021, 214] on link "Labels" at bounding box center [1033, 213] width 143 height 23
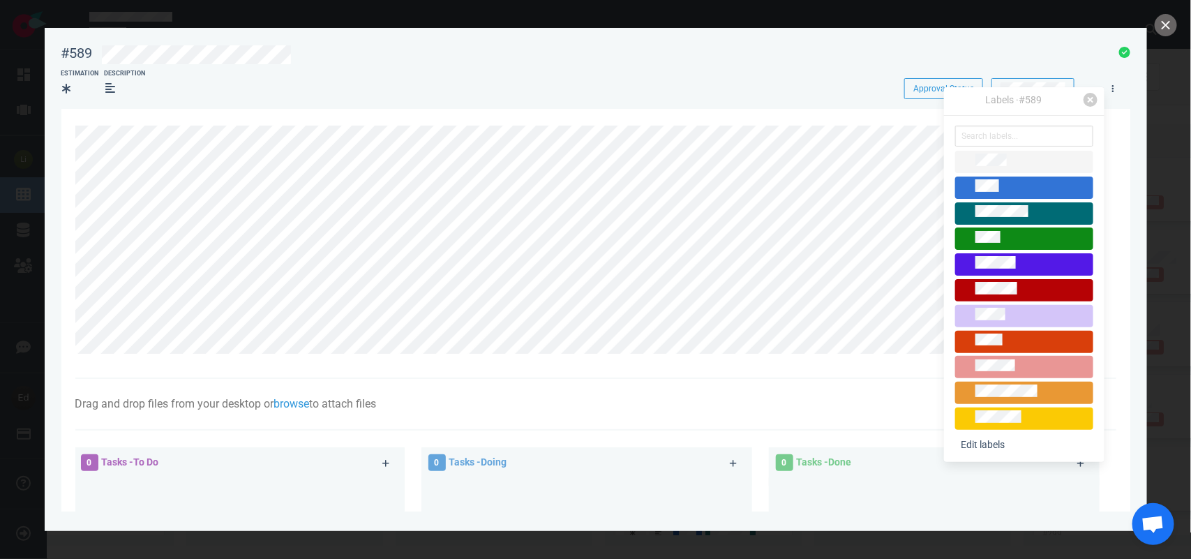
click at [986, 196] on span at bounding box center [1025, 188] width 138 height 22
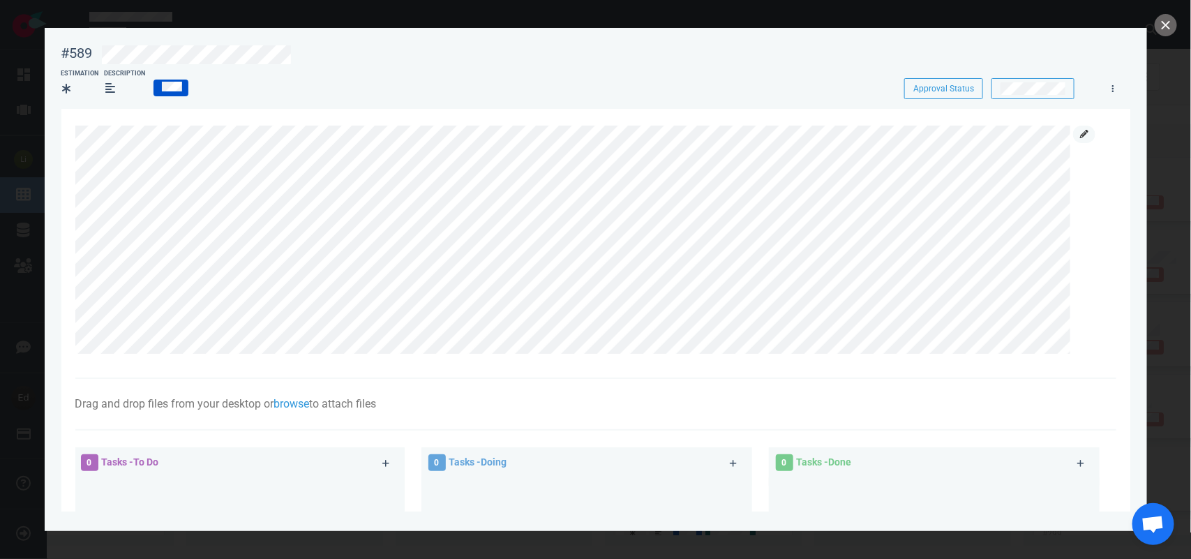
click at [1076, 131] on link at bounding box center [1084, 134] width 22 height 17
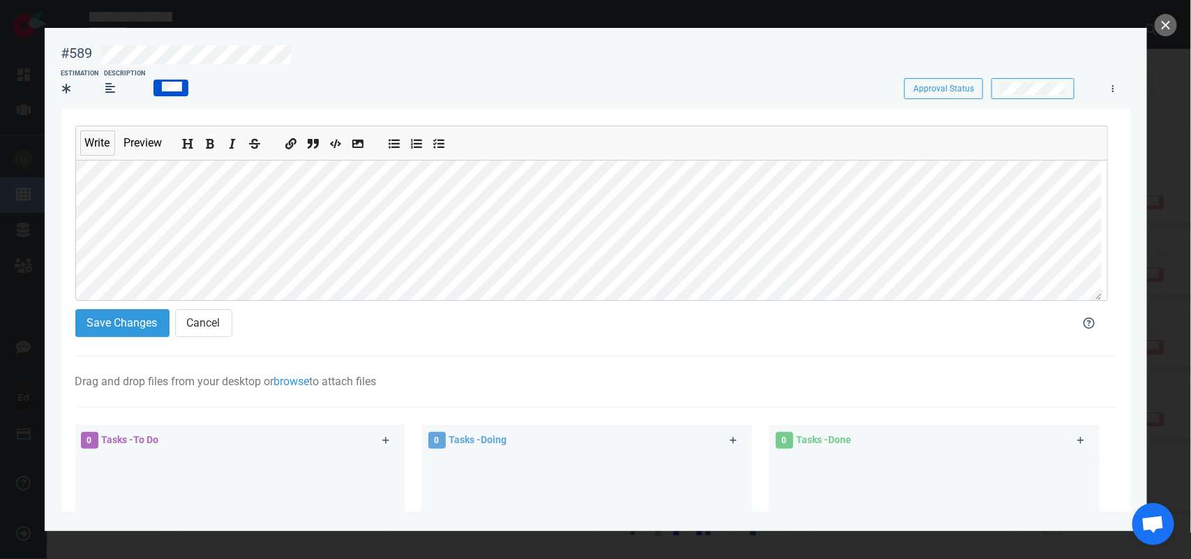
scroll to position [50, 0]
click at [102, 332] on button "Save Changes" at bounding box center [122, 323] width 94 height 28
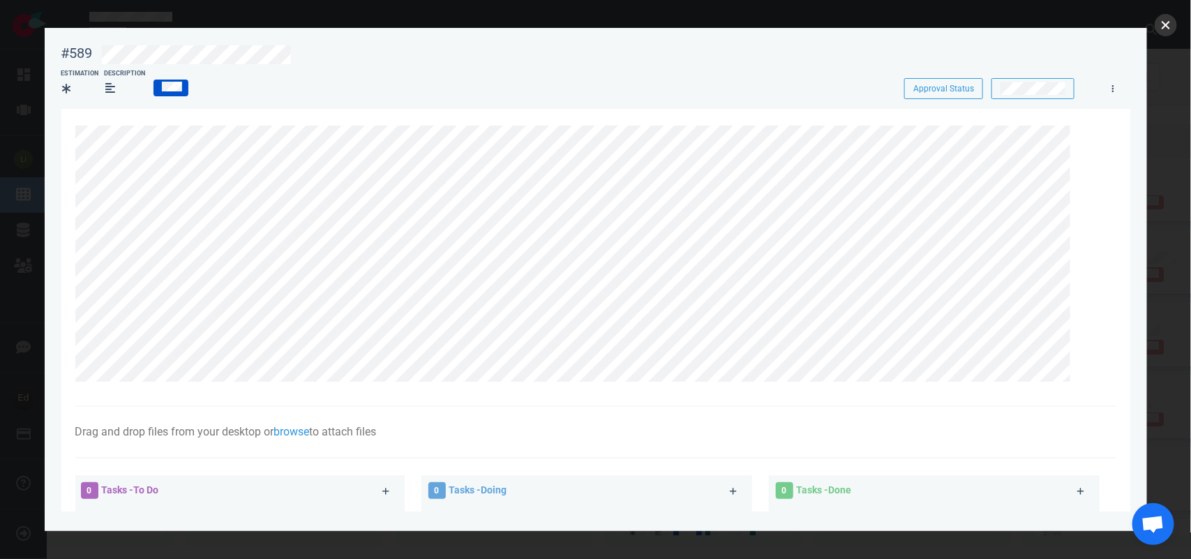
click at [1171, 26] on button "close" at bounding box center [1166, 25] width 22 height 22
